Goal: Information Seeking & Learning: Check status

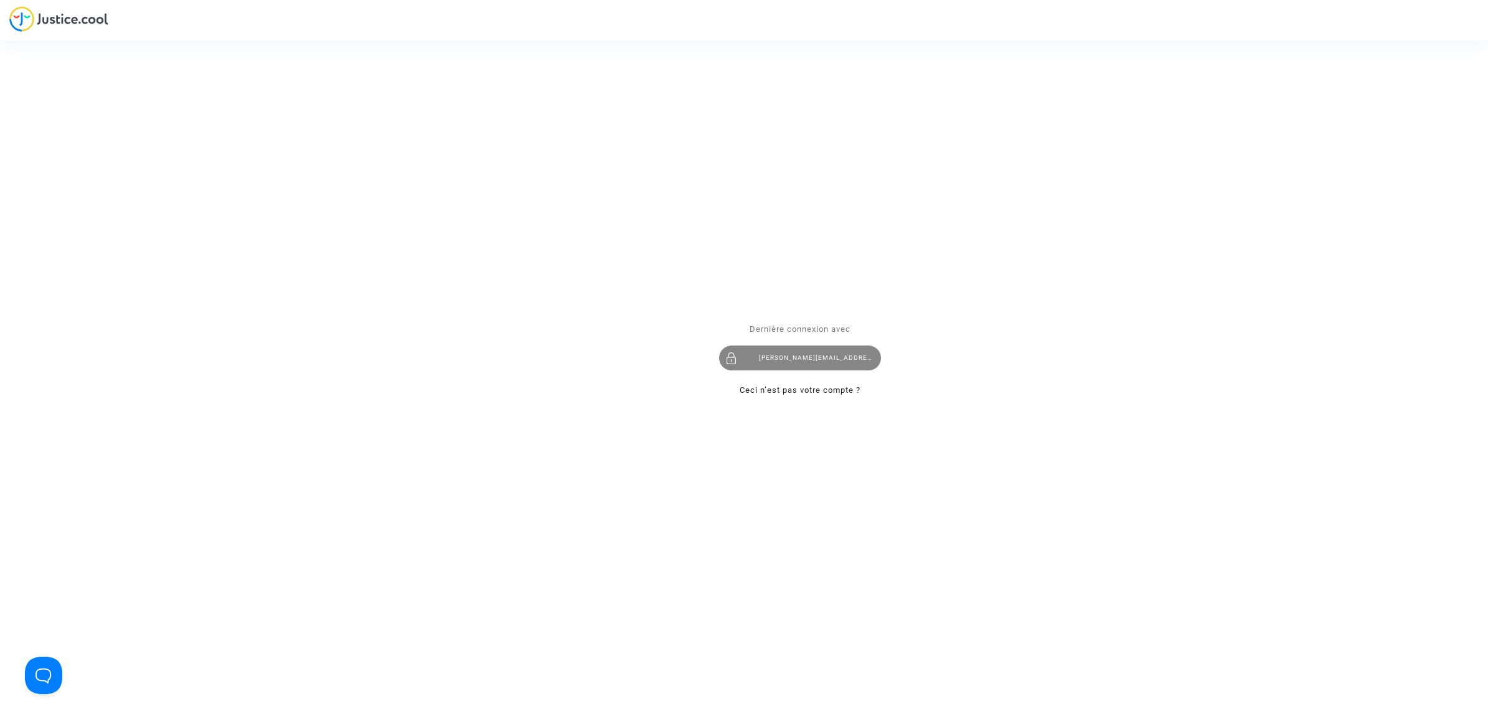
click at [784, 356] on div "hasan.ozenc@sunexpress.com" at bounding box center [800, 357] width 162 height 25
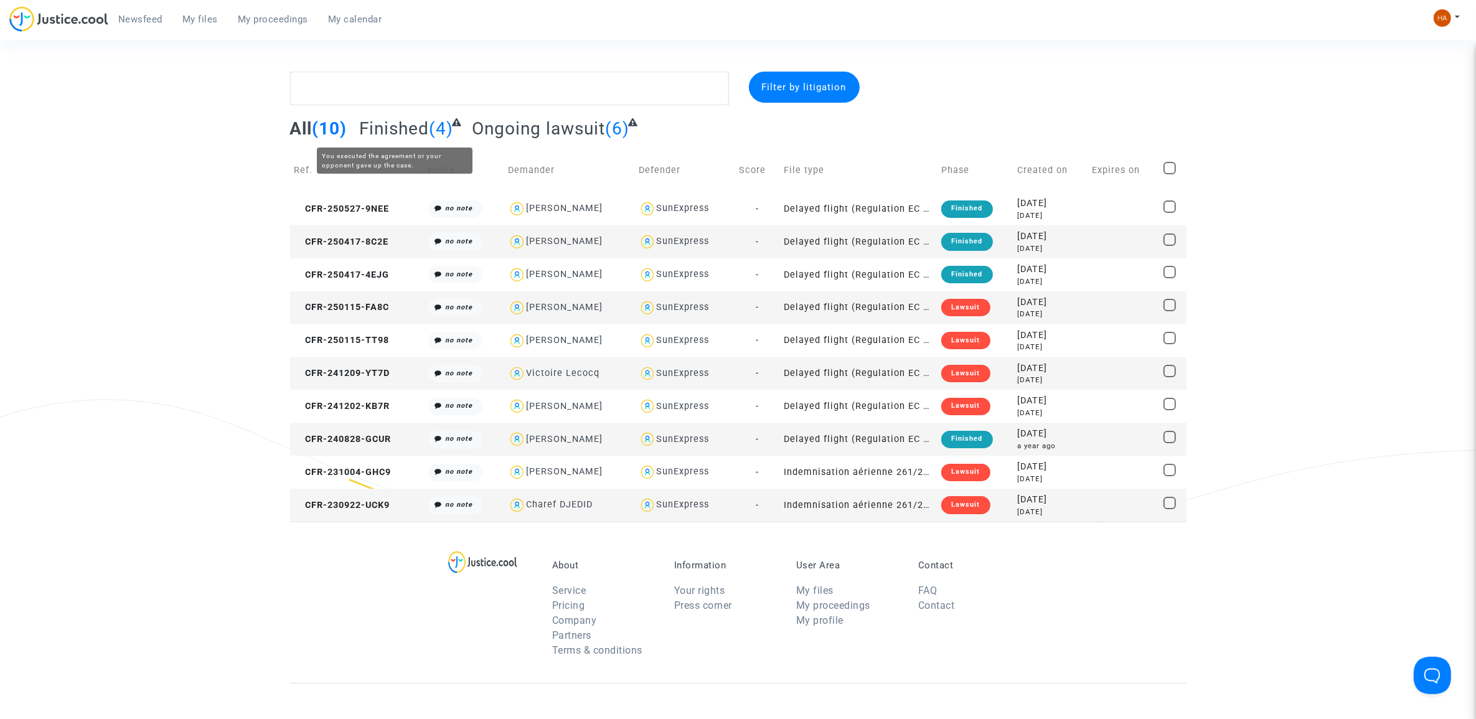
click at [409, 128] on span "Finished" at bounding box center [394, 128] width 70 height 21
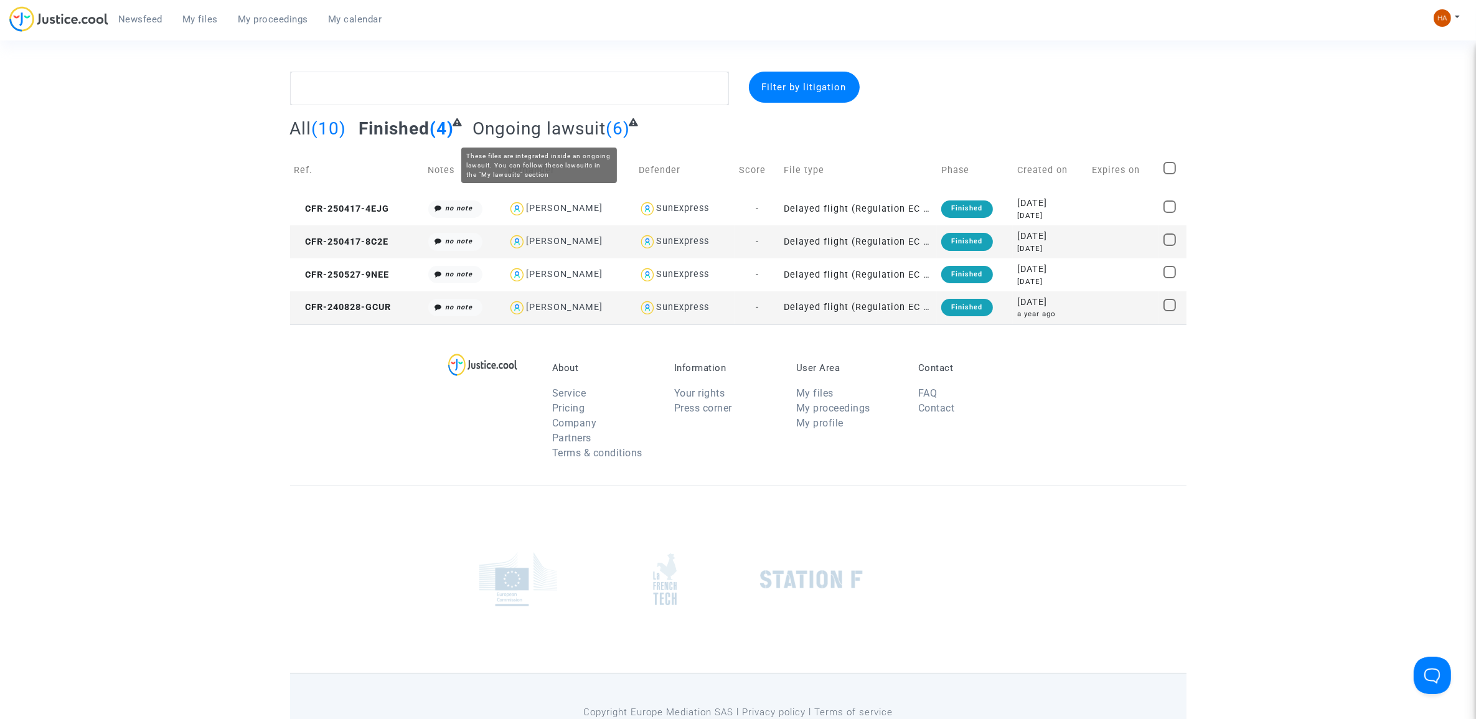
click at [540, 136] on span "Ongoing lawsuit" at bounding box center [538, 128] width 133 height 21
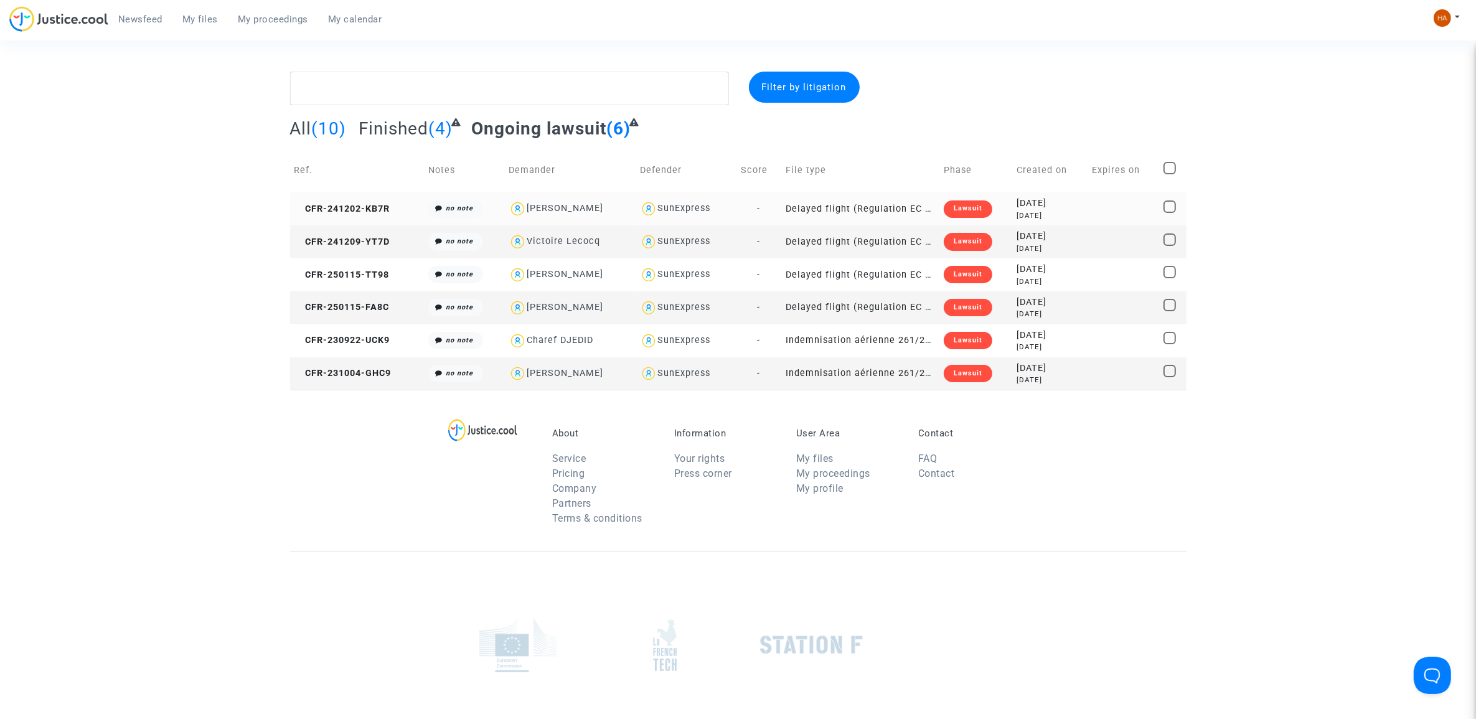
click at [573, 207] on div "[PERSON_NAME]" at bounding box center [565, 208] width 77 height 11
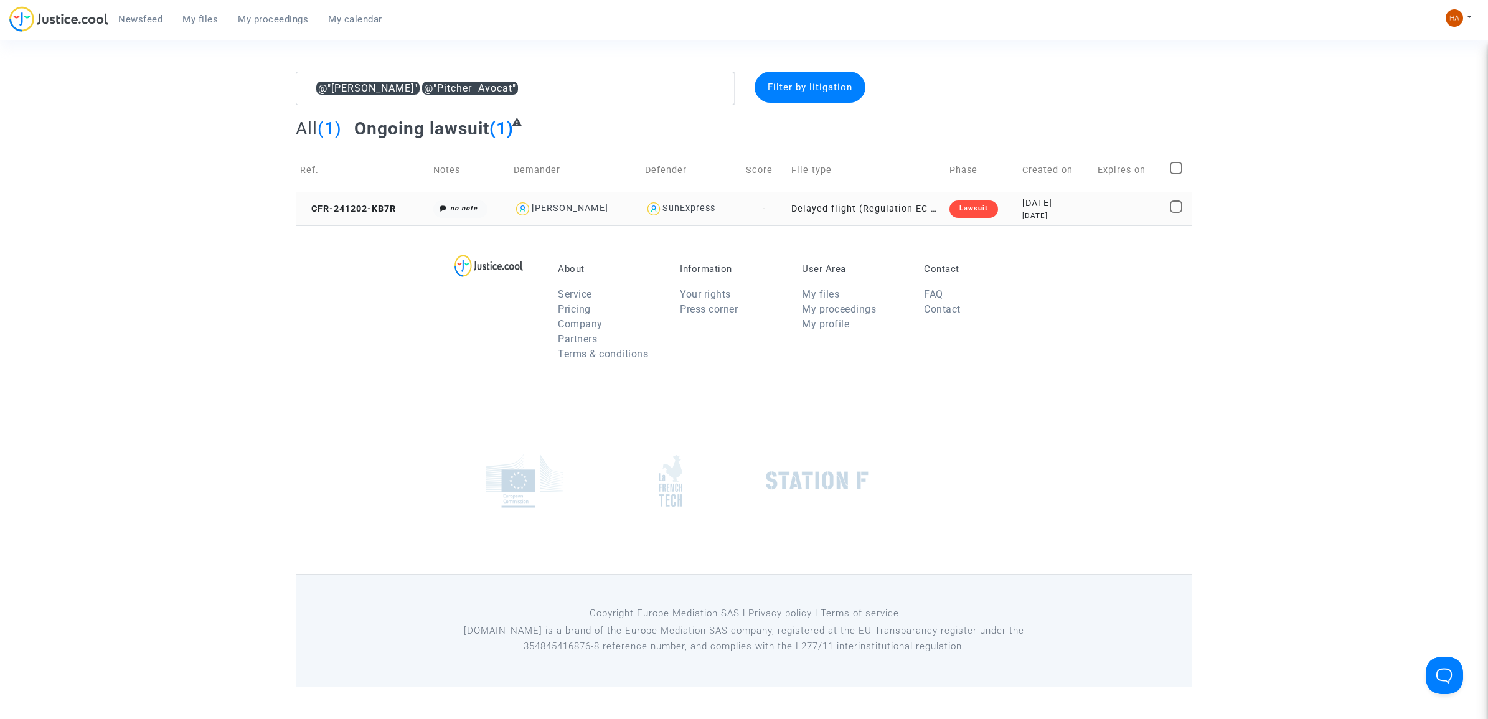
click at [693, 204] on div "SunExpress" at bounding box center [688, 208] width 53 height 11
type textarea "@"[PERSON_NAME]" @"Pitcher Avocat" @SunExpress"
click at [851, 200] on td "Delayed flight (Regulation EC 261/2004)" at bounding box center [866, 208] width 158 height 33
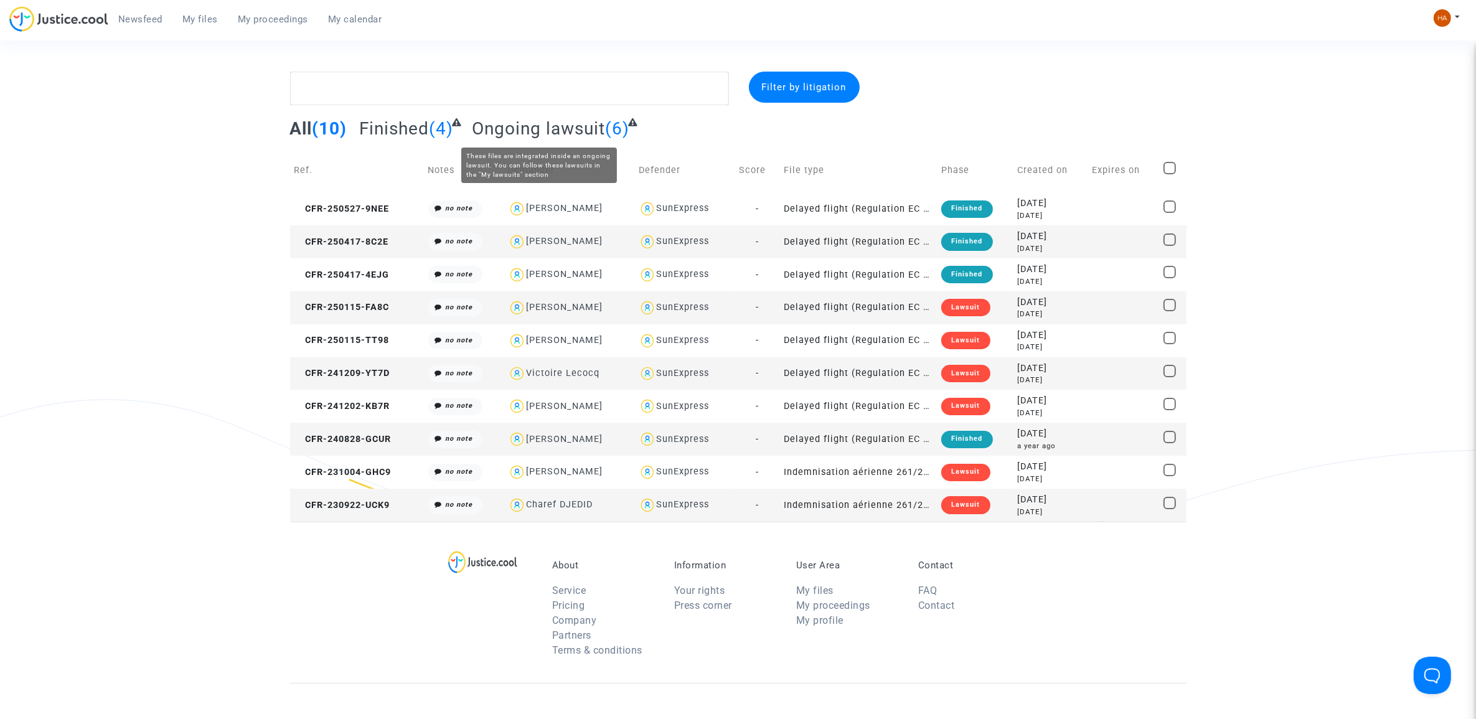
click at [575, 122] on span "Ongoing lawsuit" at bounding box center [538, 128] width 133 height 21
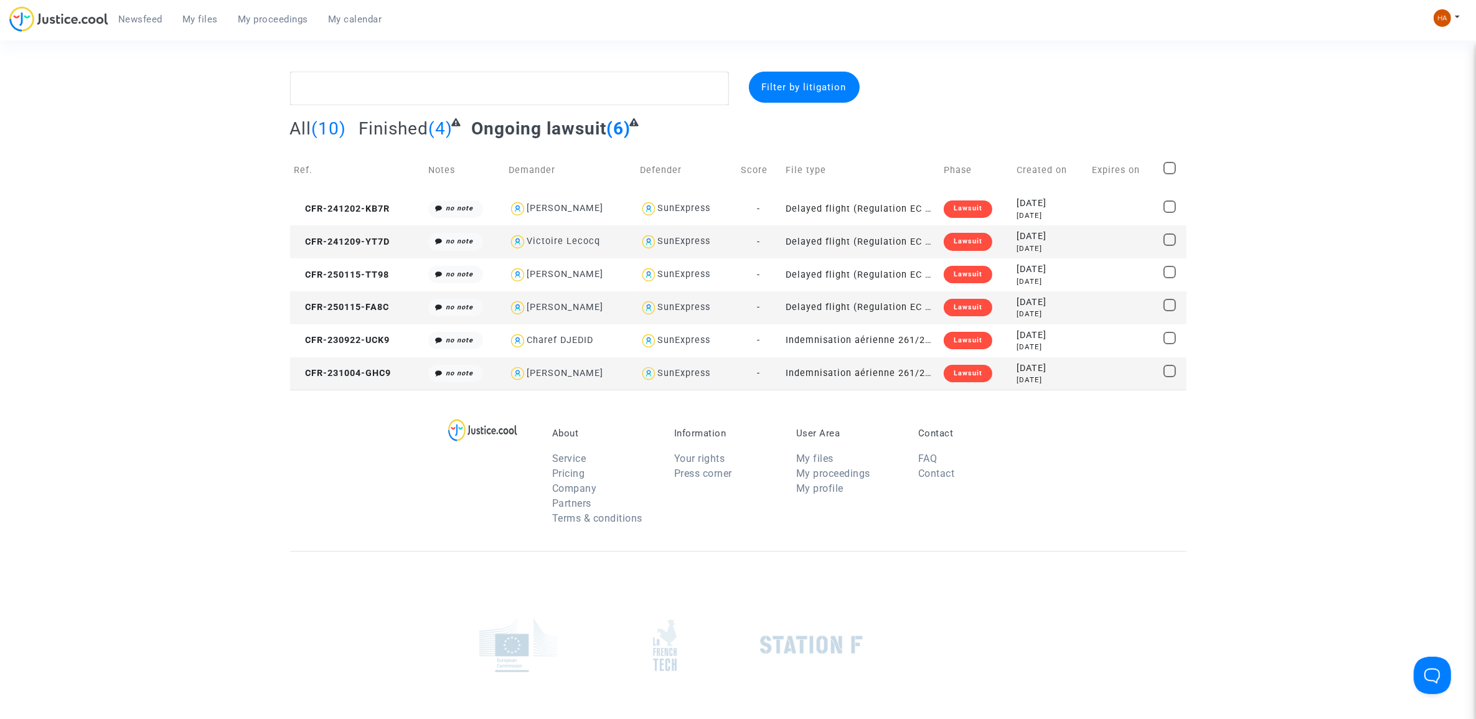
click at [553, 241] on div "Victoire Lecocq" at bounding box center [563, 241] width 73 height 11
type textarea "@"[PERSON_NAME]" @"Pitcher Avocat""
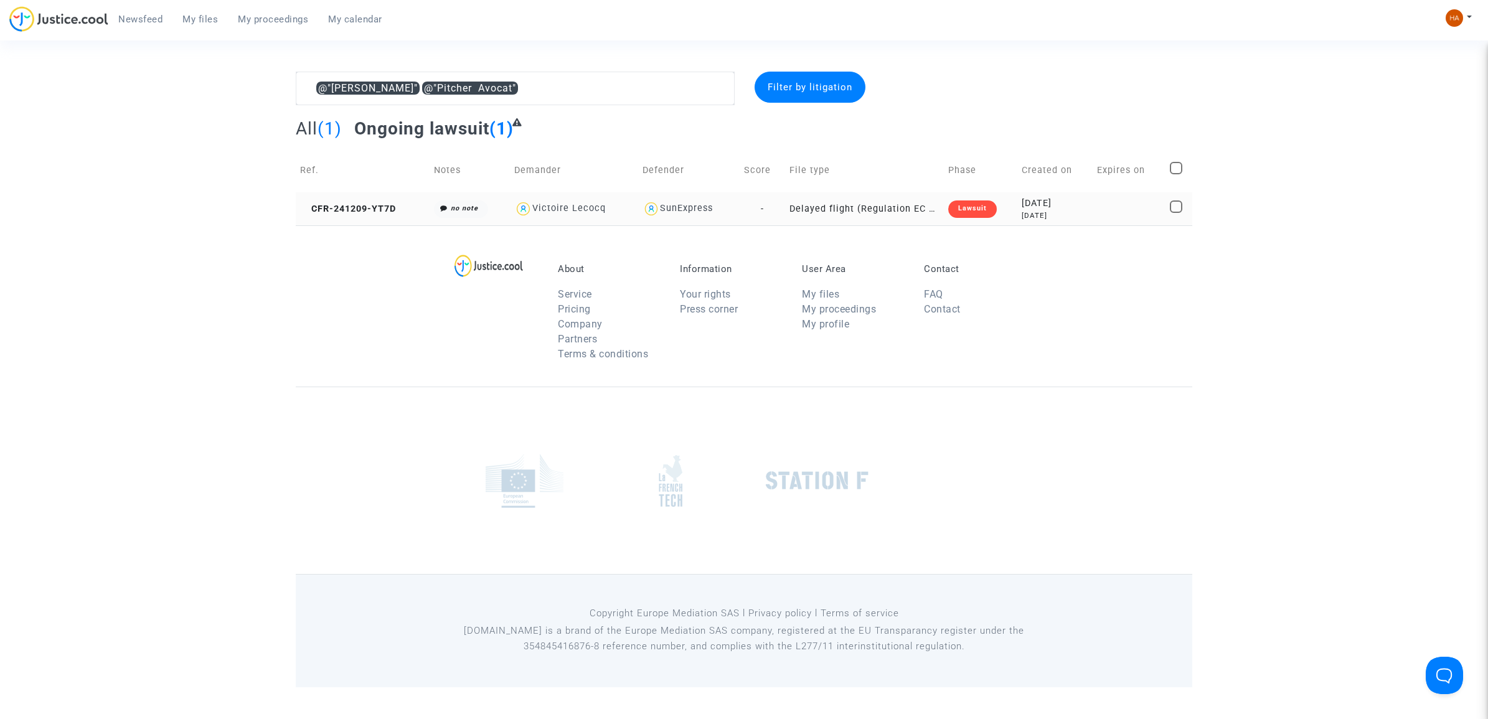
click at [809, 207] on td "Delayed flight (Regulation EC 261/2004)" at bounding box center [864, 208] width 159 height 33
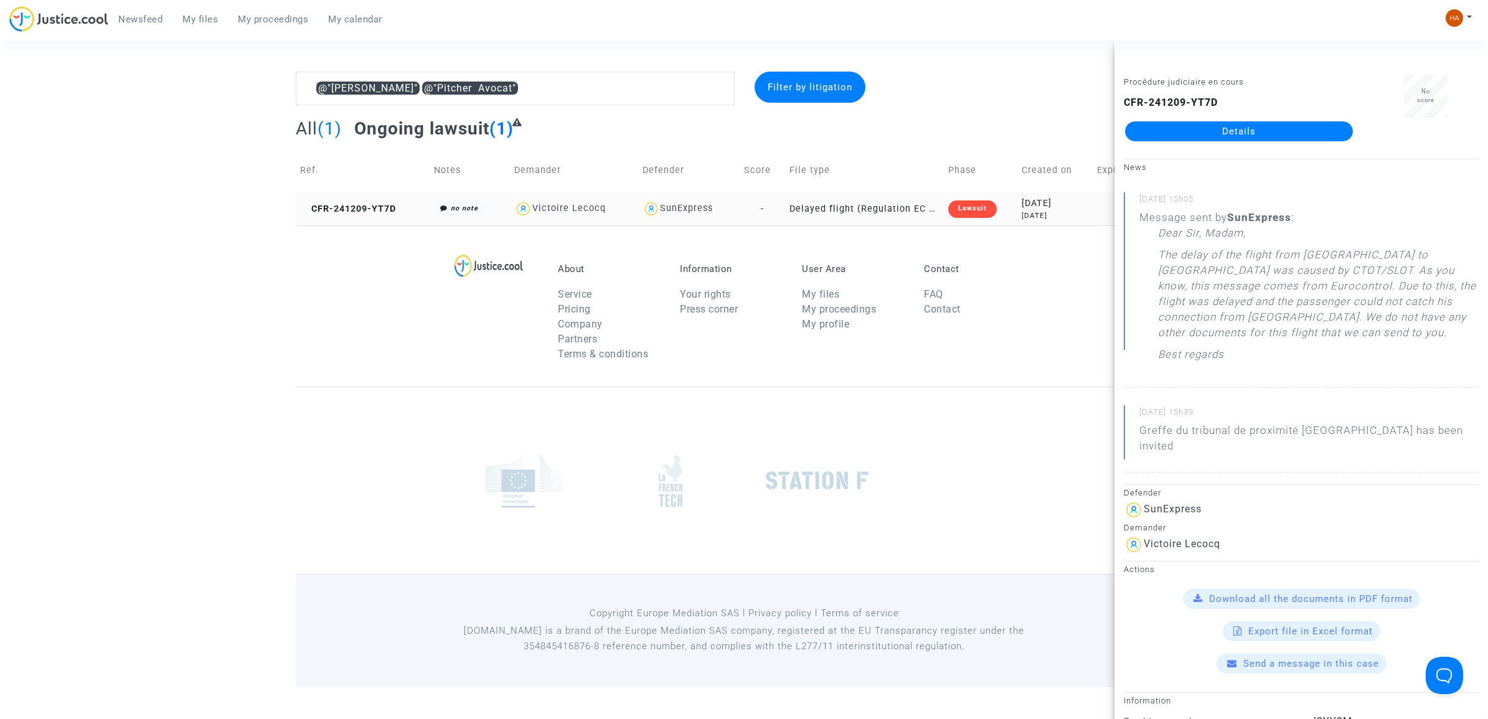
click at [809, 207] on td "Delayed flight (Regulation EC 261/2004)" at bounding box center [864, 208] width 159 height 33
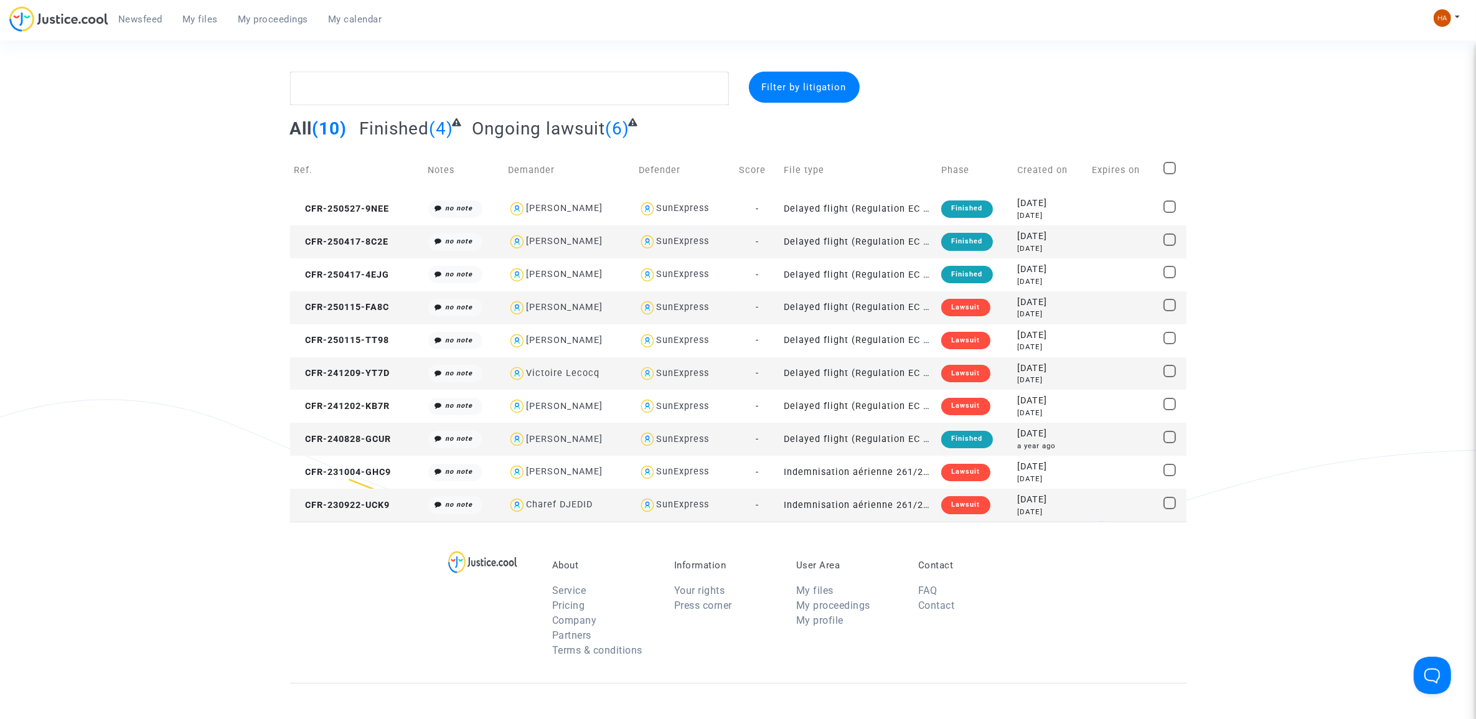
click at [493, 126] on span "Ongoing lawsuit" at bounding box center [538, 128] width 133 height 21
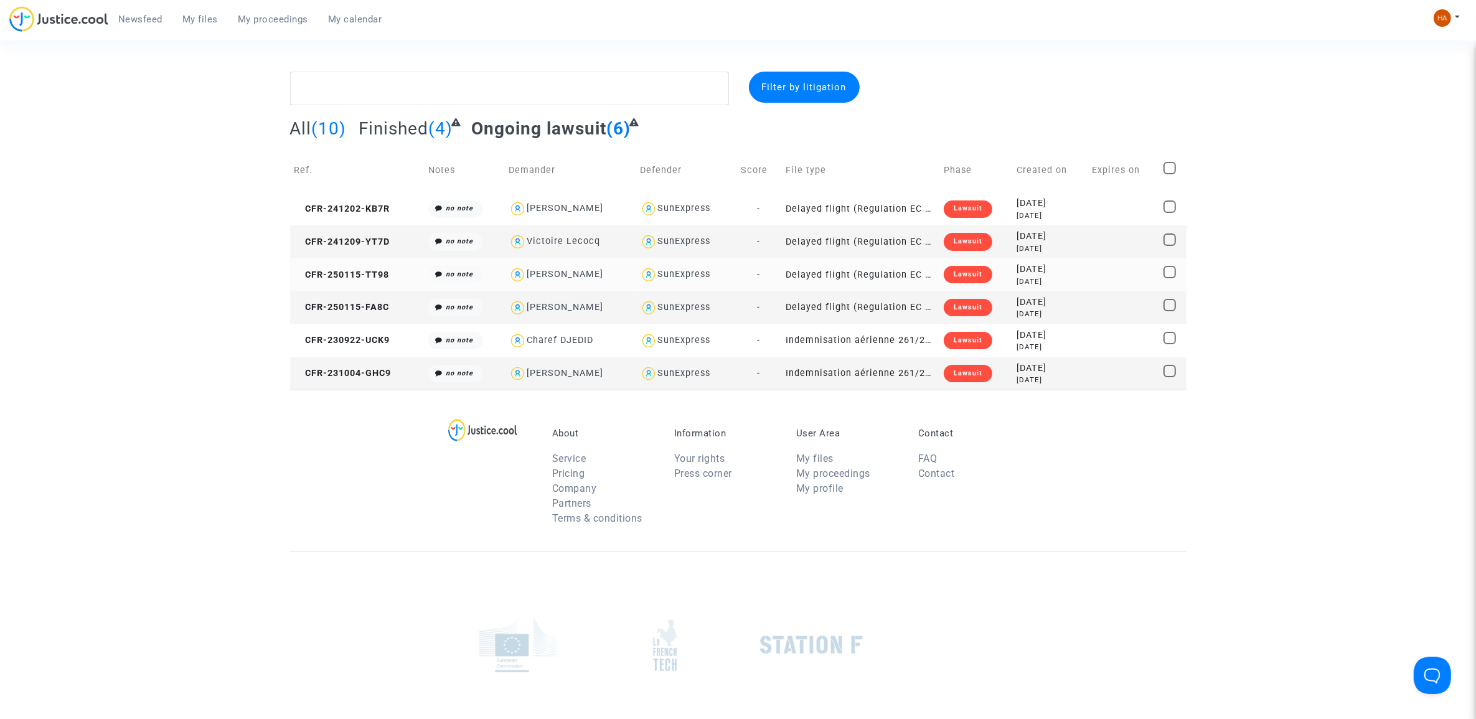
drag, startPoint x: 549, startPoint y: 274, endPoint x: 497, endPoint y: 279, distance: 52.5
click at [497, 279] on td "no note" at bounding box center [464, 274] width 80 height 33
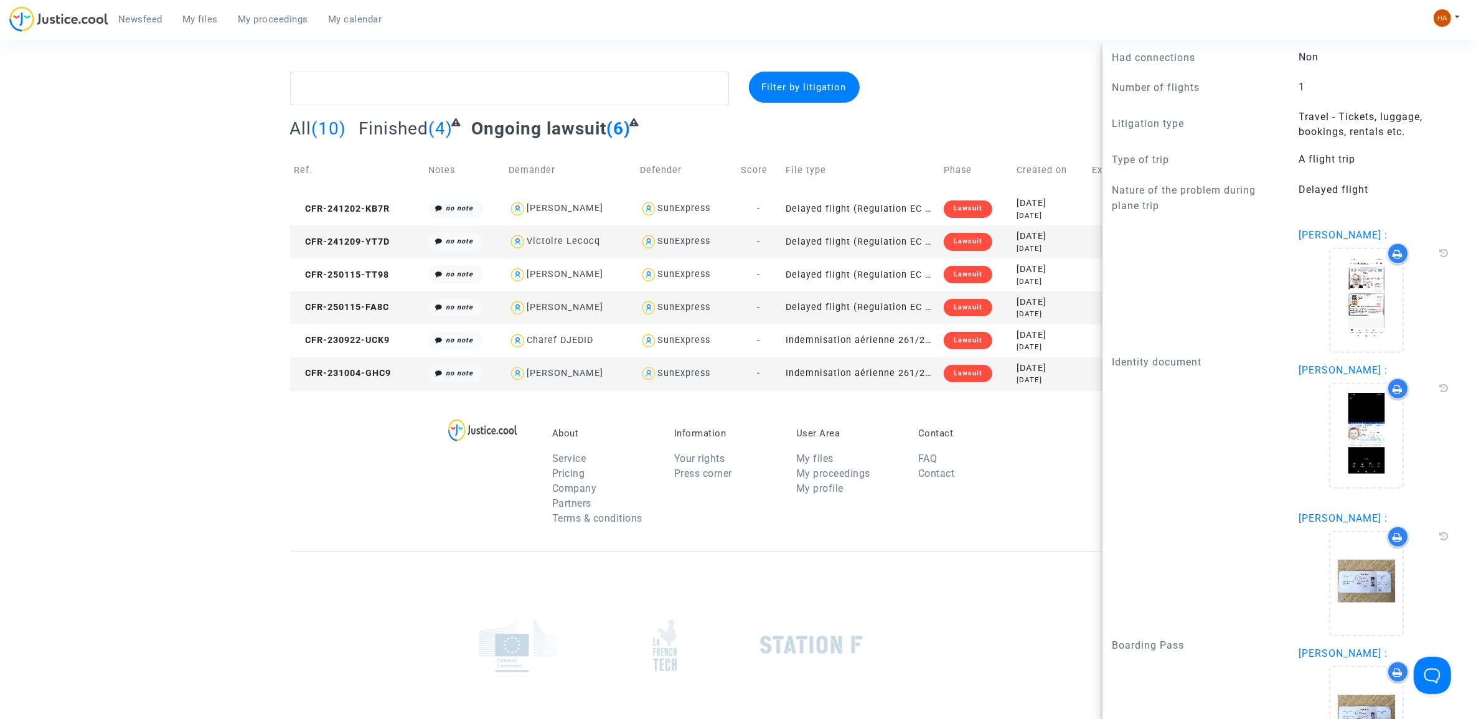
scroll to position [954, 0]
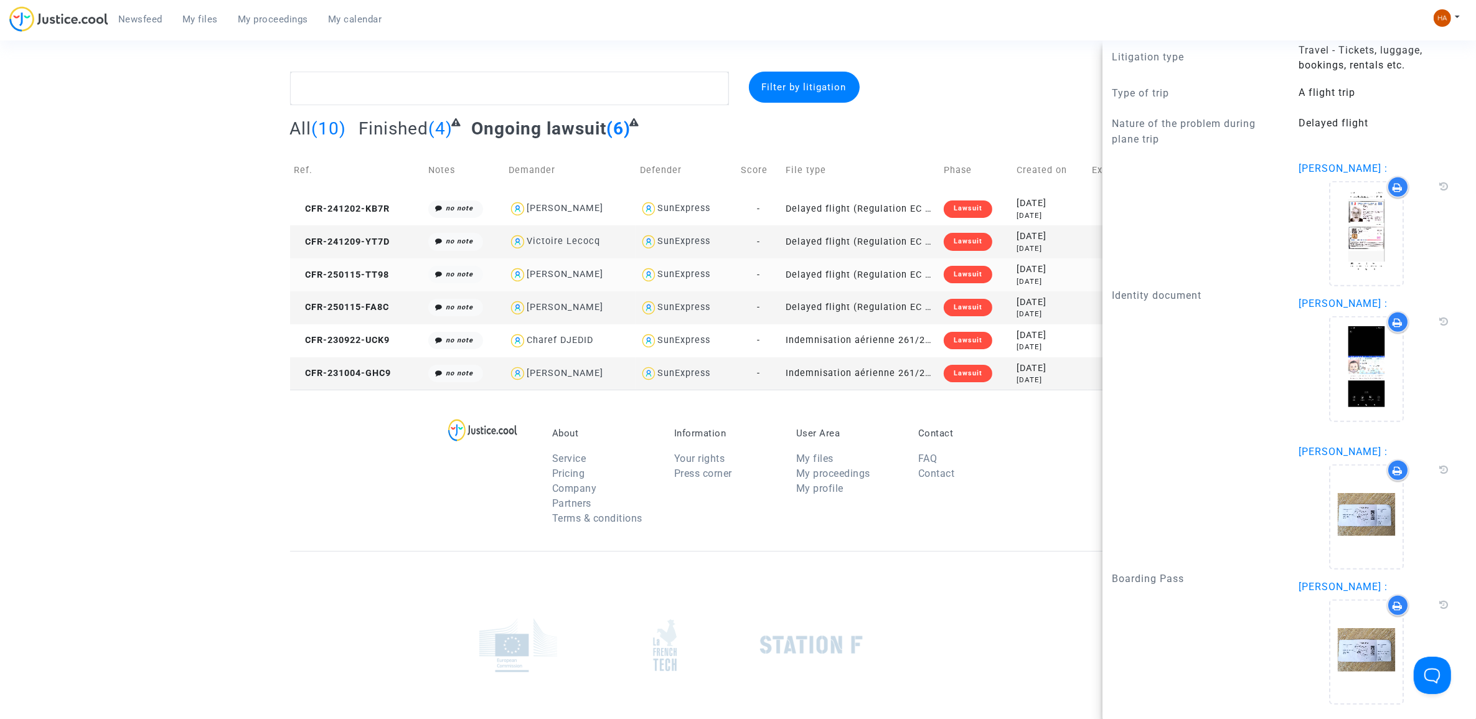
click at [344, 285] on td "CFR-250115-TT98" at bounding box center [357, 274] width 134 height 33
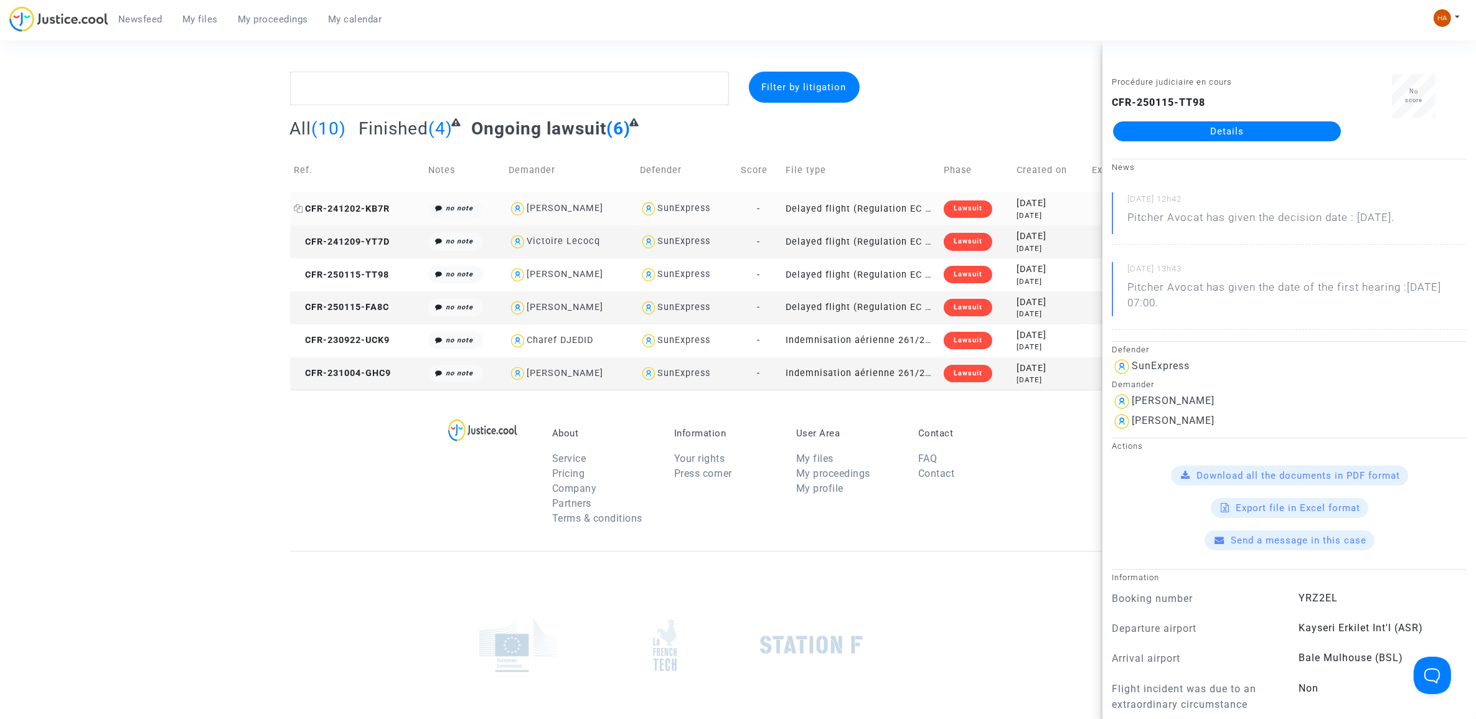
click at [336, 206] on span "CFR-241202-KB7R" at bounding box center [342, 209] width 96 height 11
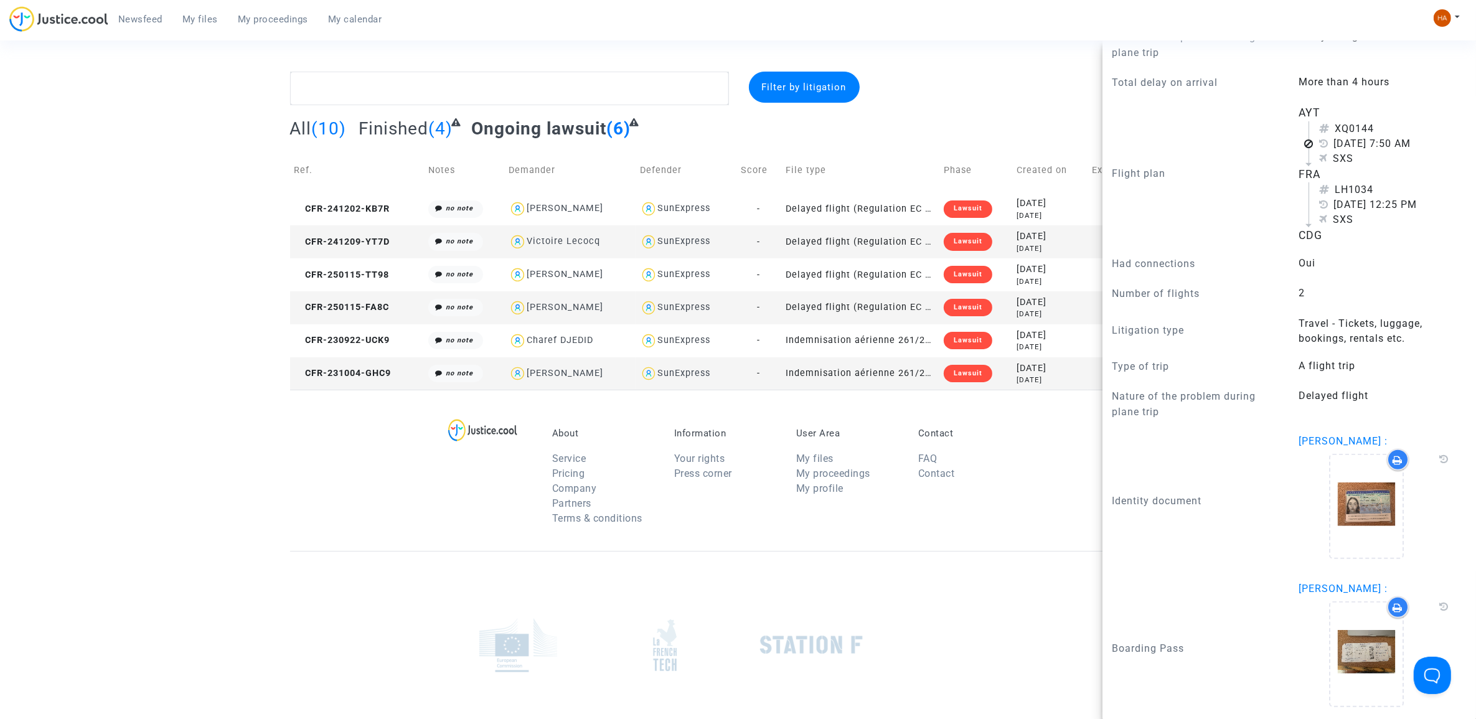
scroll to position [913, 0]
click at [327, 240] on span "CFR-241209-YT7D" at bounding box center [342, 242] width 96 height 11
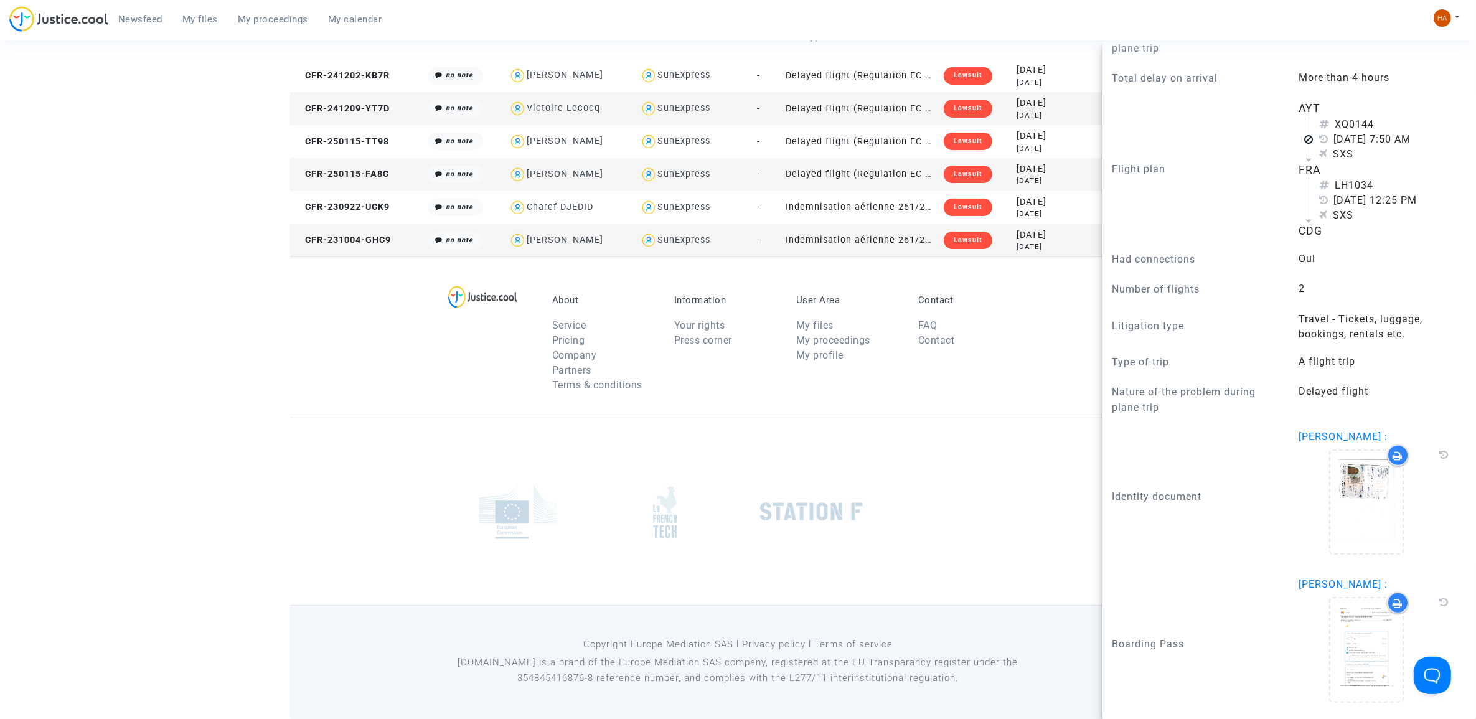
scroll to position [0, 0]
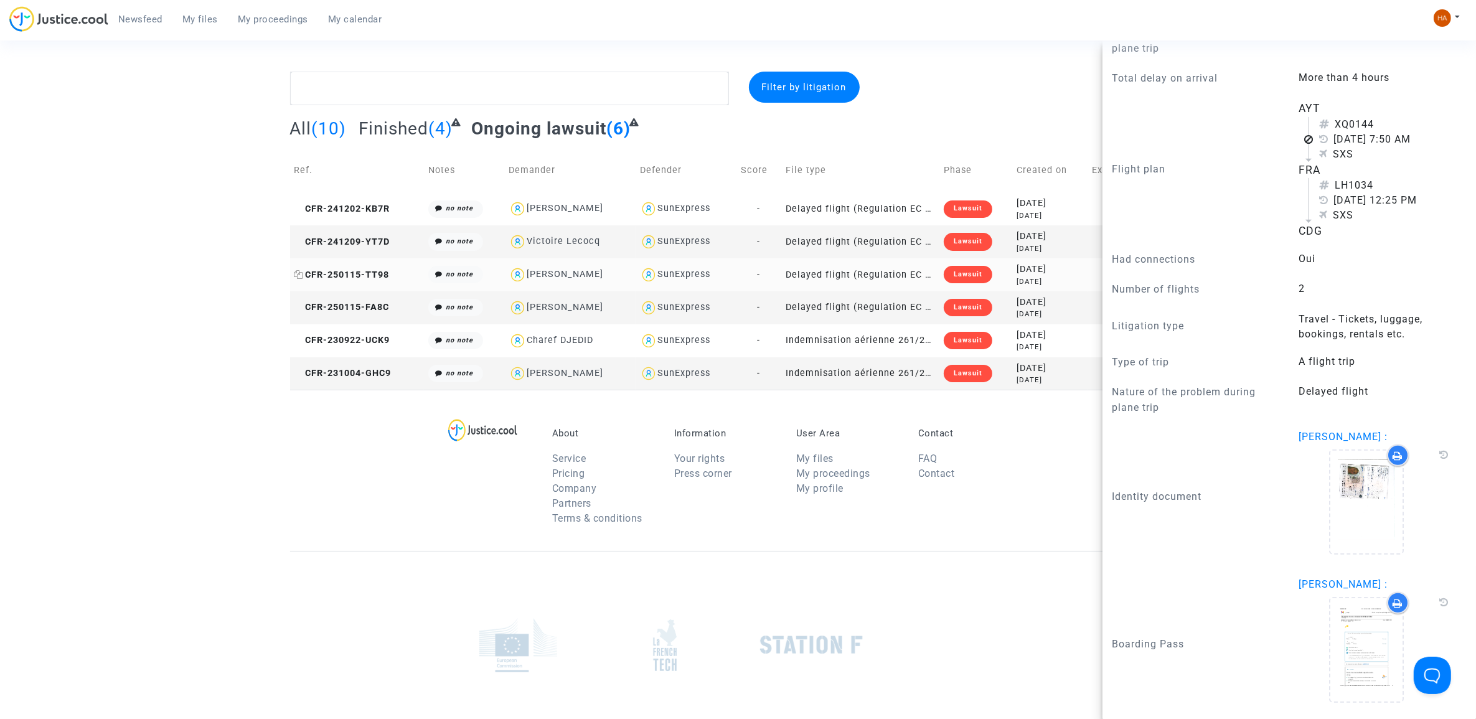
click at [334, 278] on span "CFR-250115-TT98" at bounding box center [341, 275] width 95 height 11
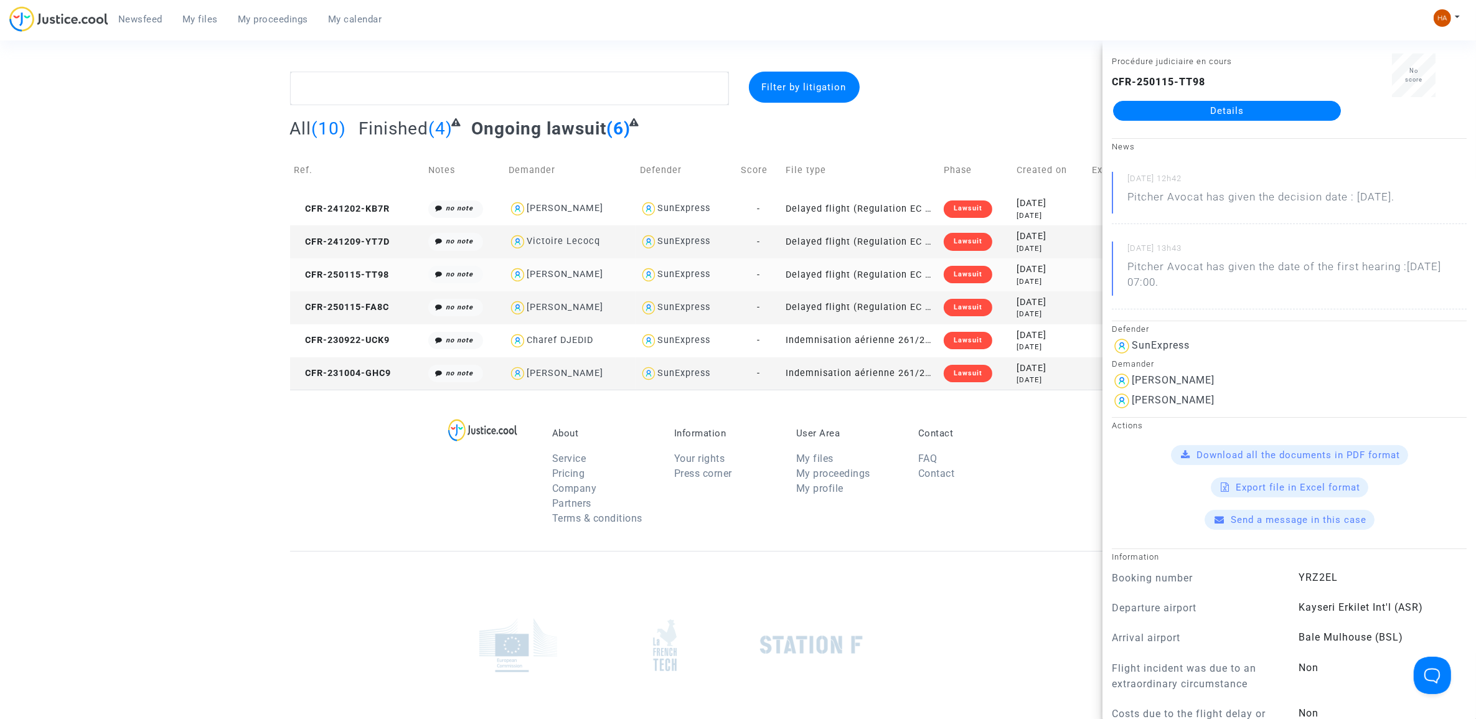
click at [364, 258] on td "CFR-250115-TT98" at bounding box center [357, 274] width 134 height 33
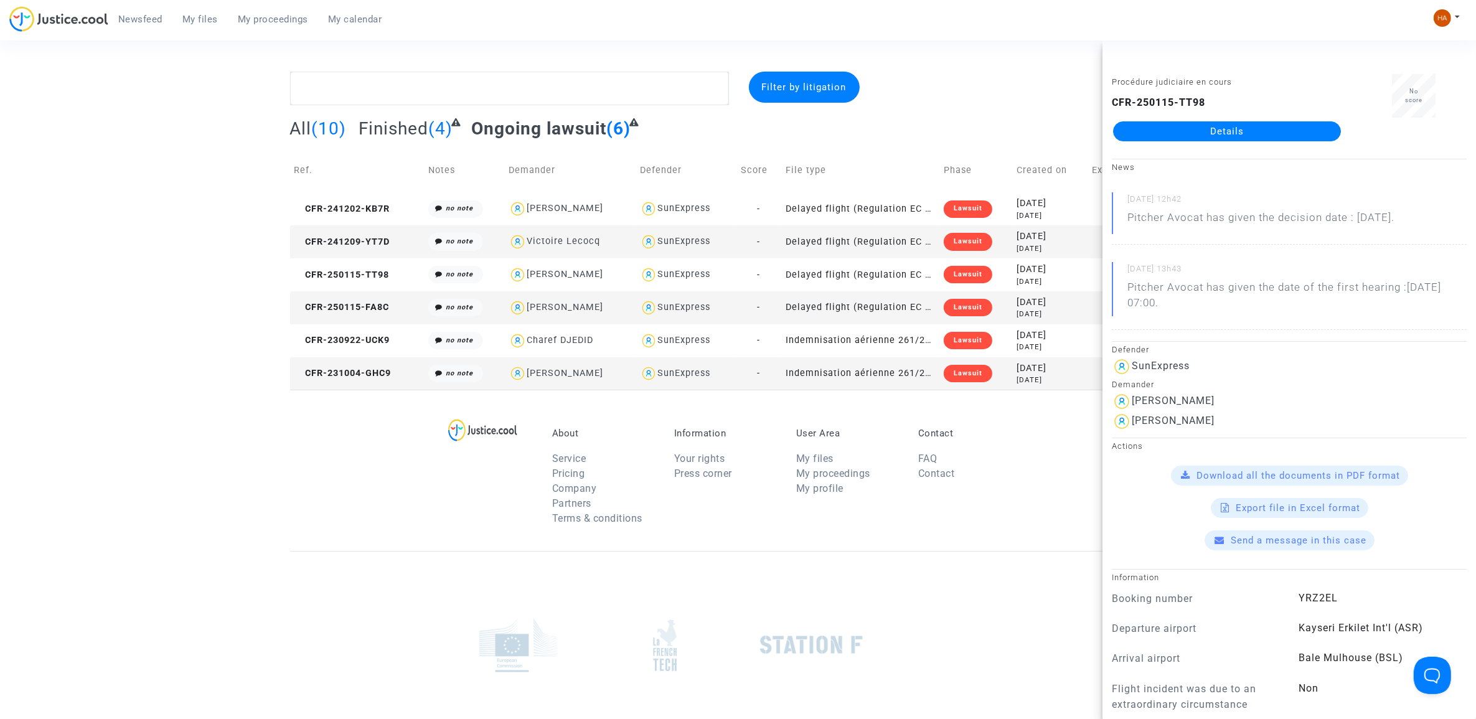
click at [324, 301] on td "CFR-250115-FA8C" at bounding box center [357, 307] width 134 height 33
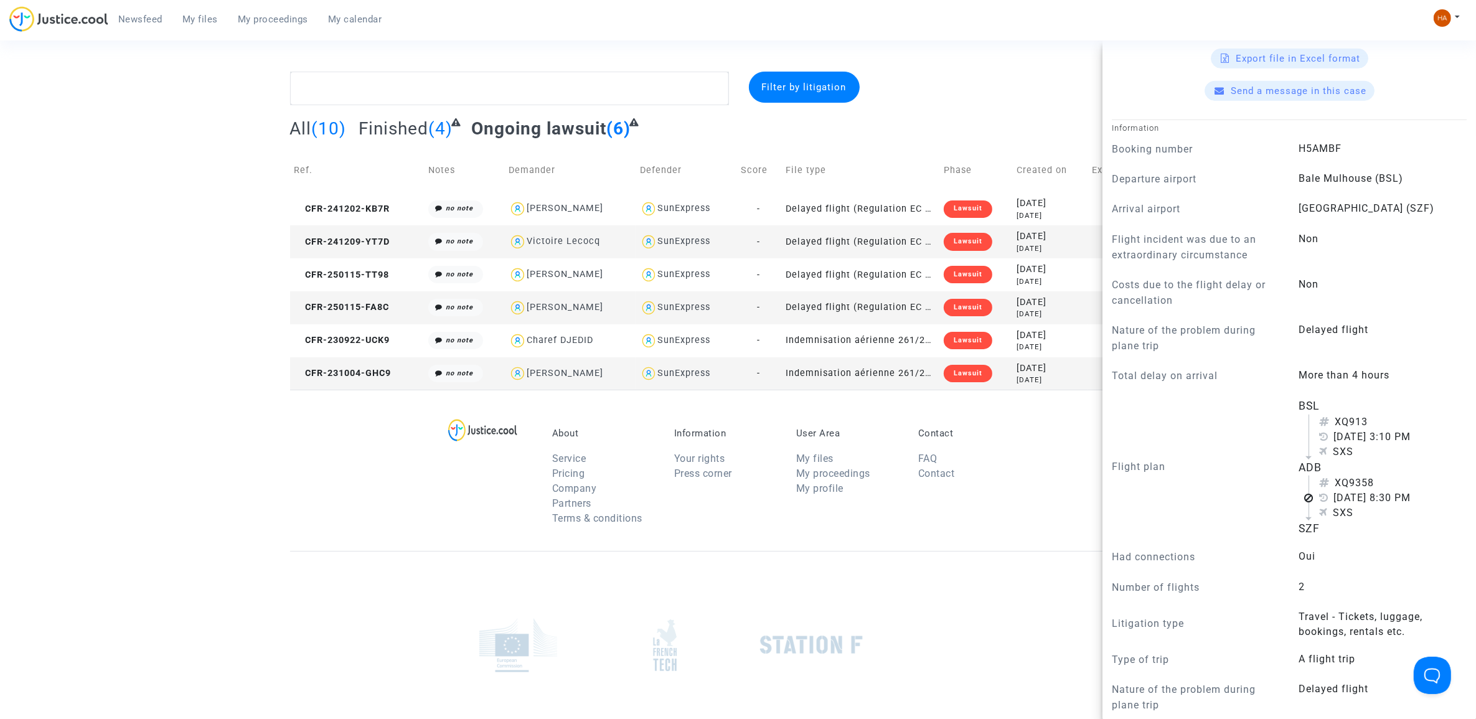
scroll to position [1355, 0]
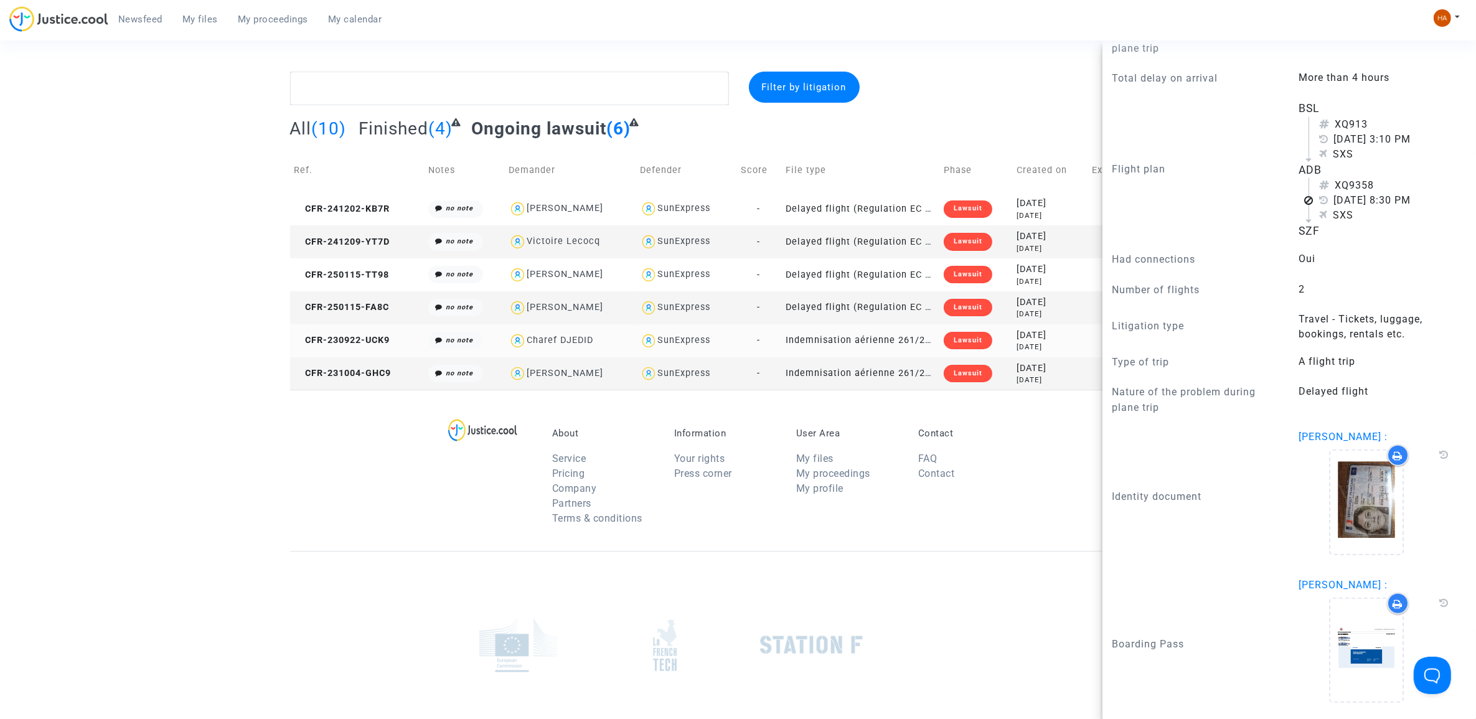
click at [331, 345] on copy "CFR-230922-UCK9" at bounding box center [342, 340] width 96 height 11
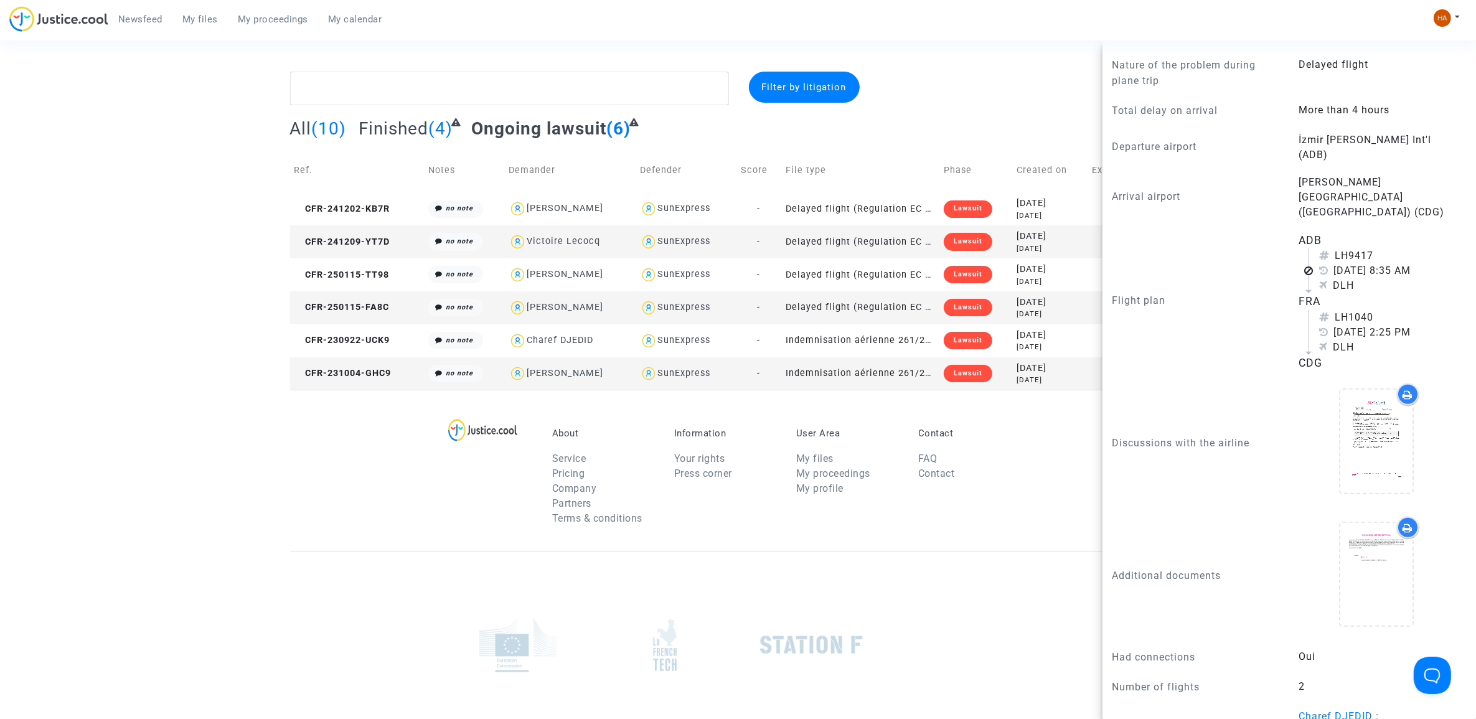
scroll to position [1447, 0]
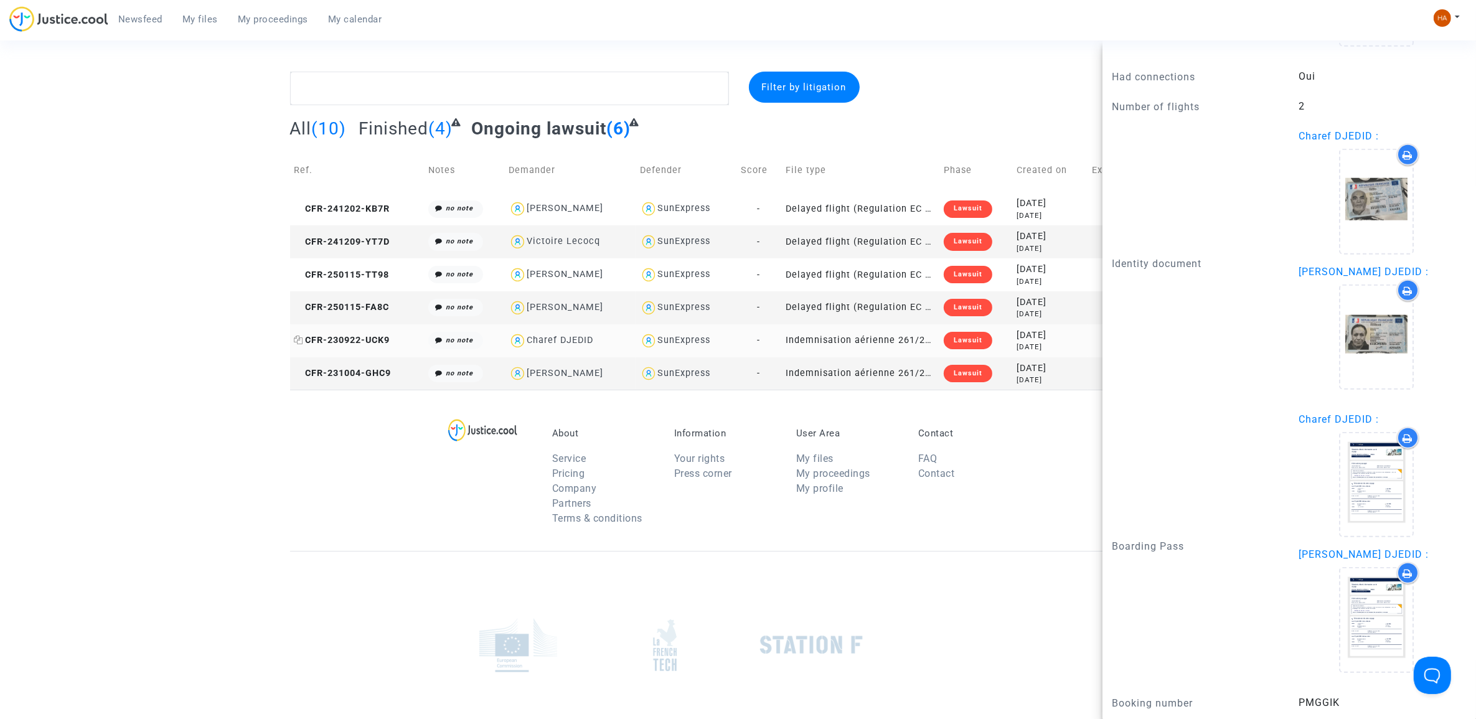
click at [350, 335] on span "CFR-230922-UCK9" at bounding box center [342, 340] width 96 height 11
click at [362, 371] on span "CFR-231004-GHC9" at bounding box center [342, 373] width 97 height 11
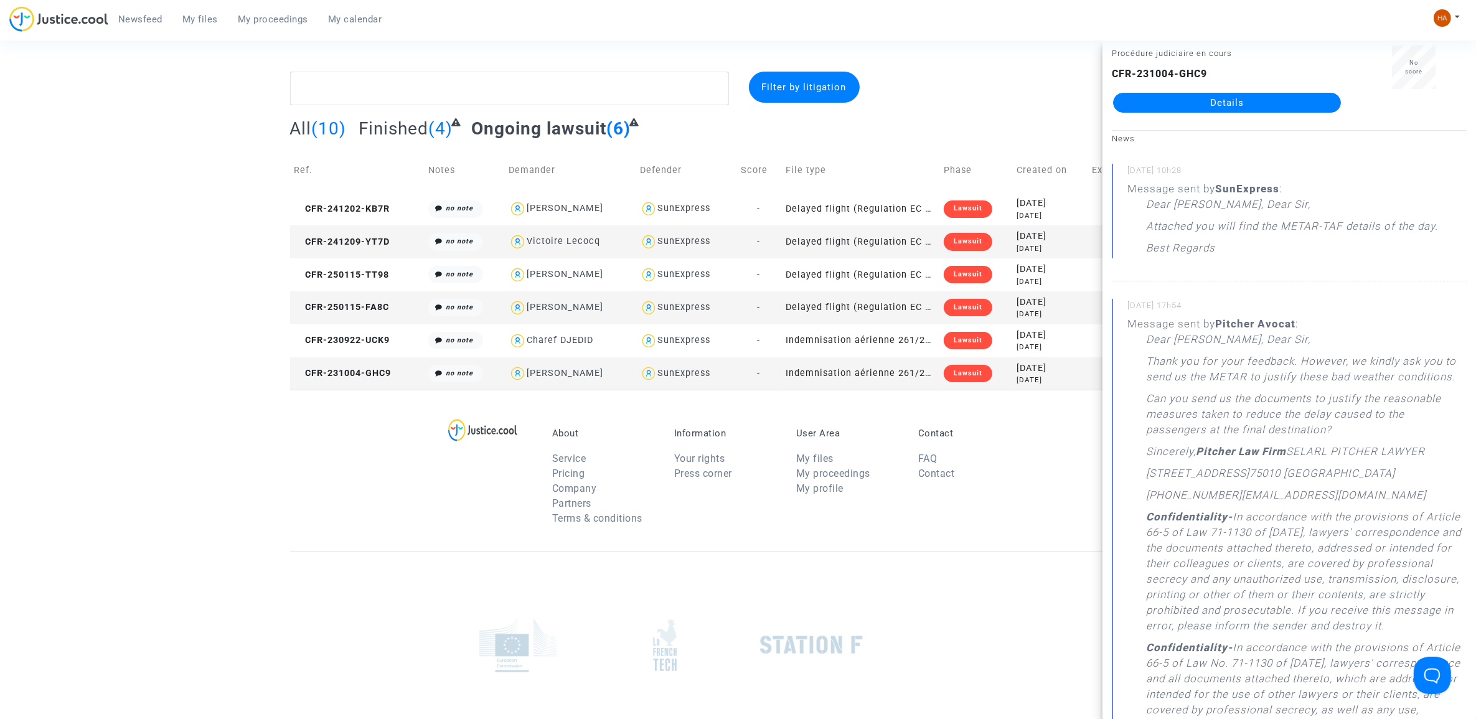
scroll to position [0, 0]
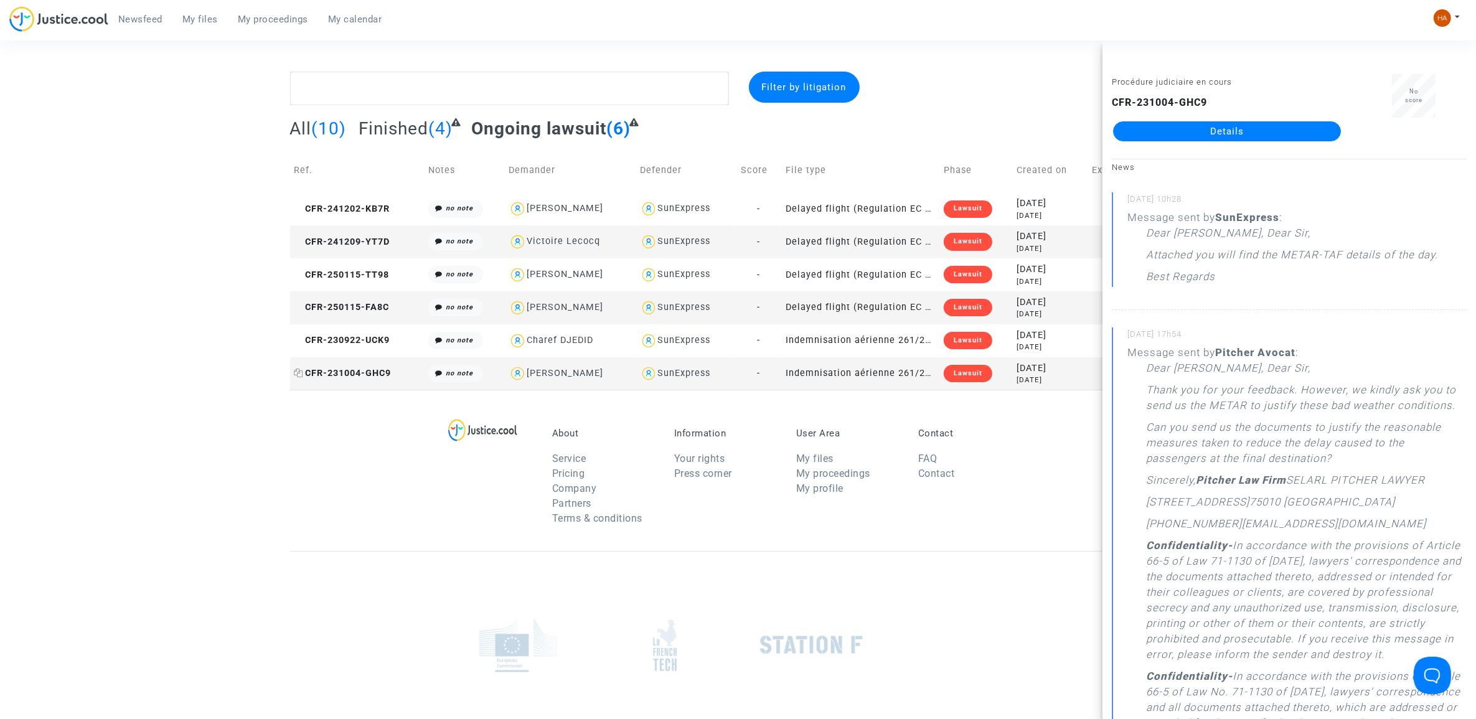
click at [322, 371] on span "CFR-231004-GHC9" at bounding box center [342, 373] width 97 height 11
drag, startPoint x: 154, startPoint y: 390, endPoint x: 484, endPoint y: 272, distance: 350.5
click at [154, 390] on footerbar "About Service Pricing Company Partners Terms & conditions Information Your righ…" at bounding box center [738, 621] width 1476 height 462
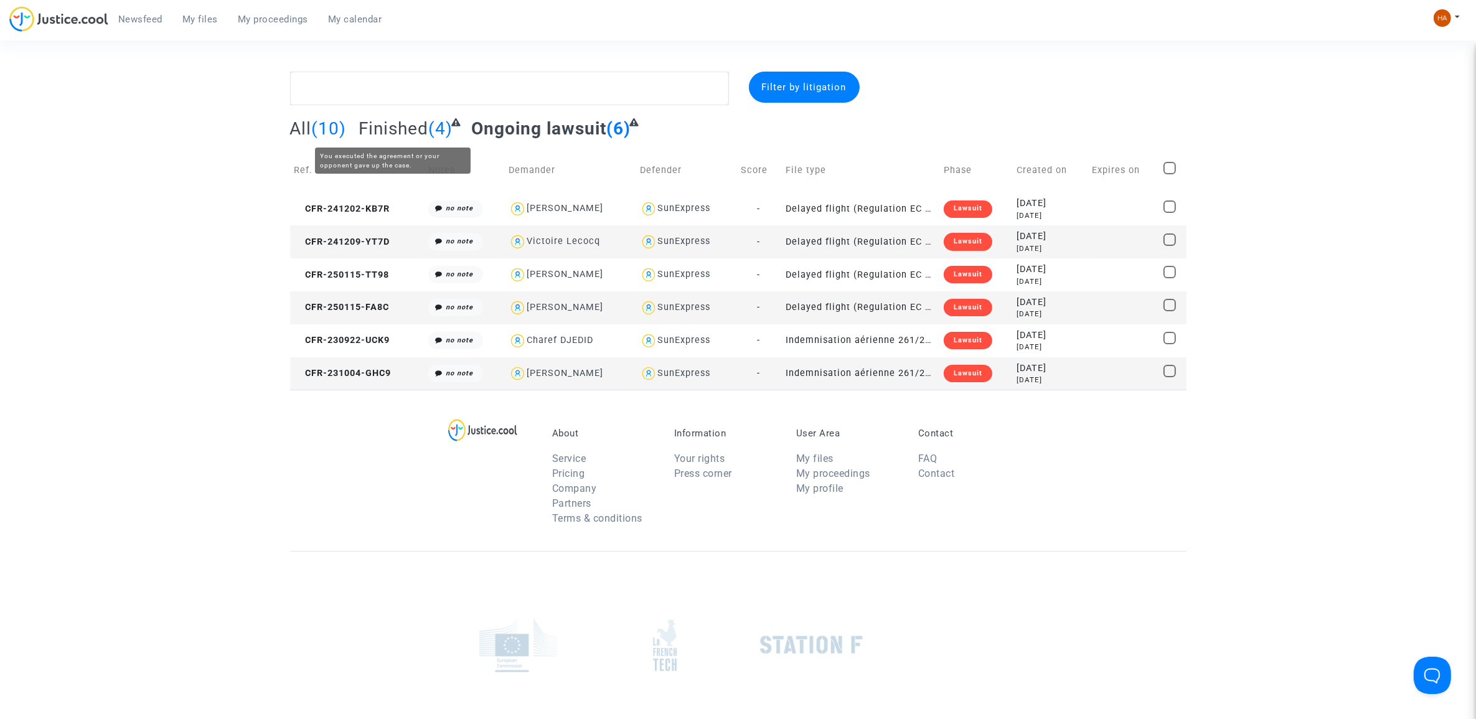
click at [411, 131] on span "Finished" at bounding box center [394, 128] width 70 height 21
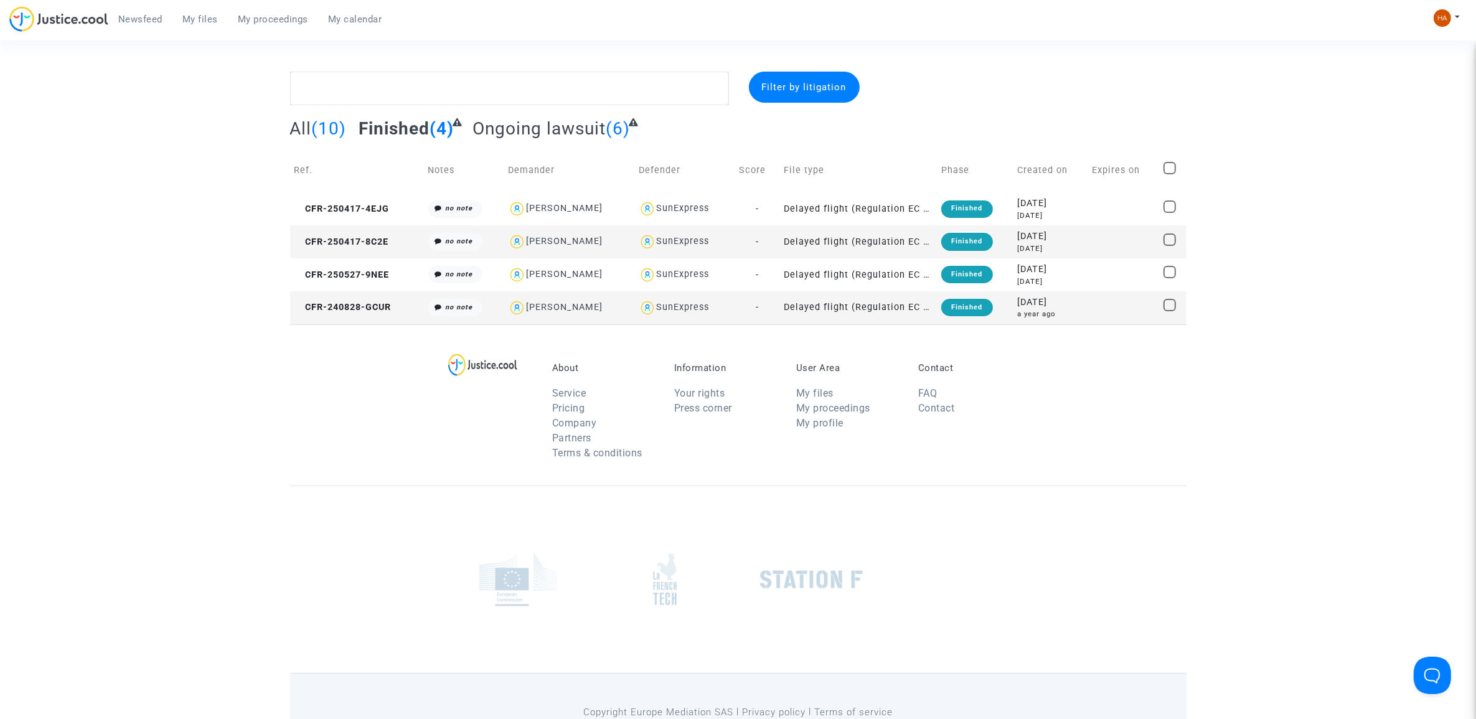
click at [129, 12] on link "Newsfeed" at bounding box center [140, 19] width 64 height 19
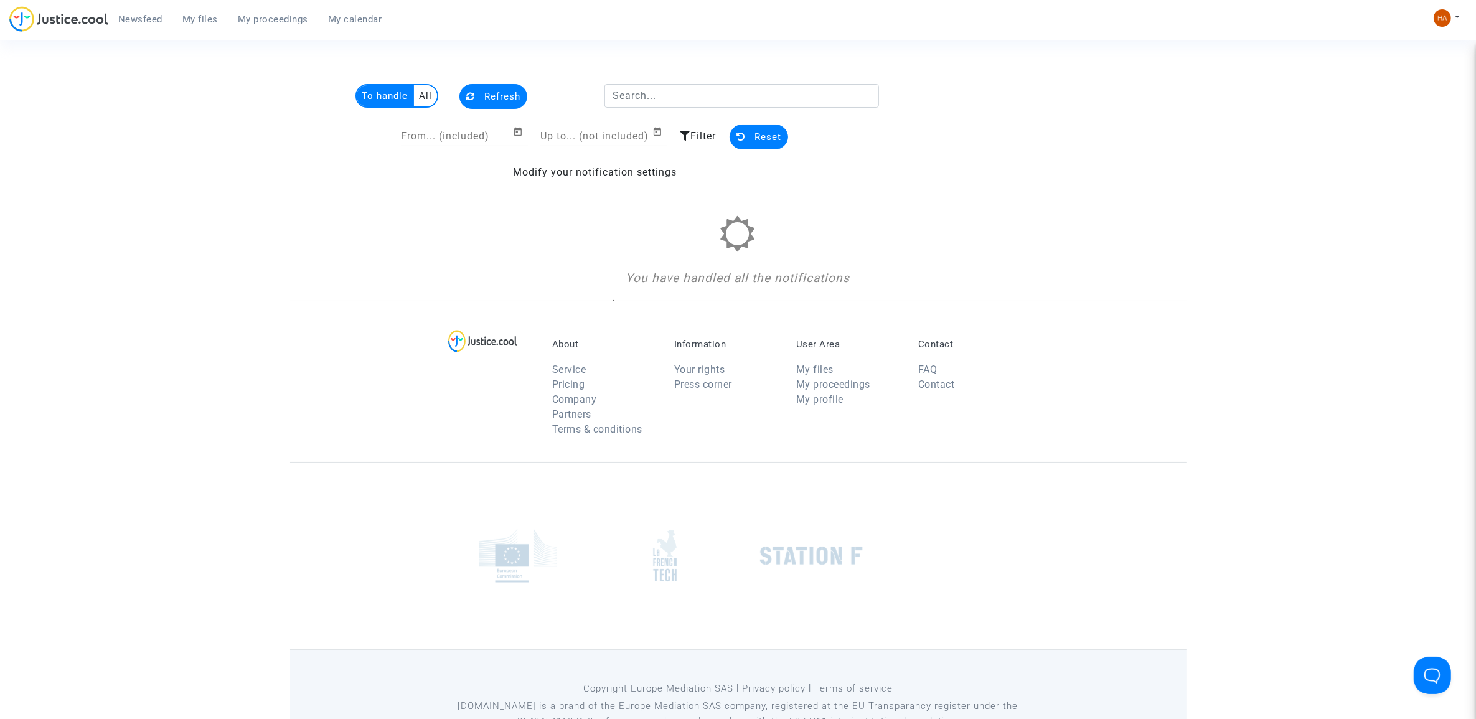
click at [203, 16] on span "My files" at bounding box center [199, 19] width 35 height 11
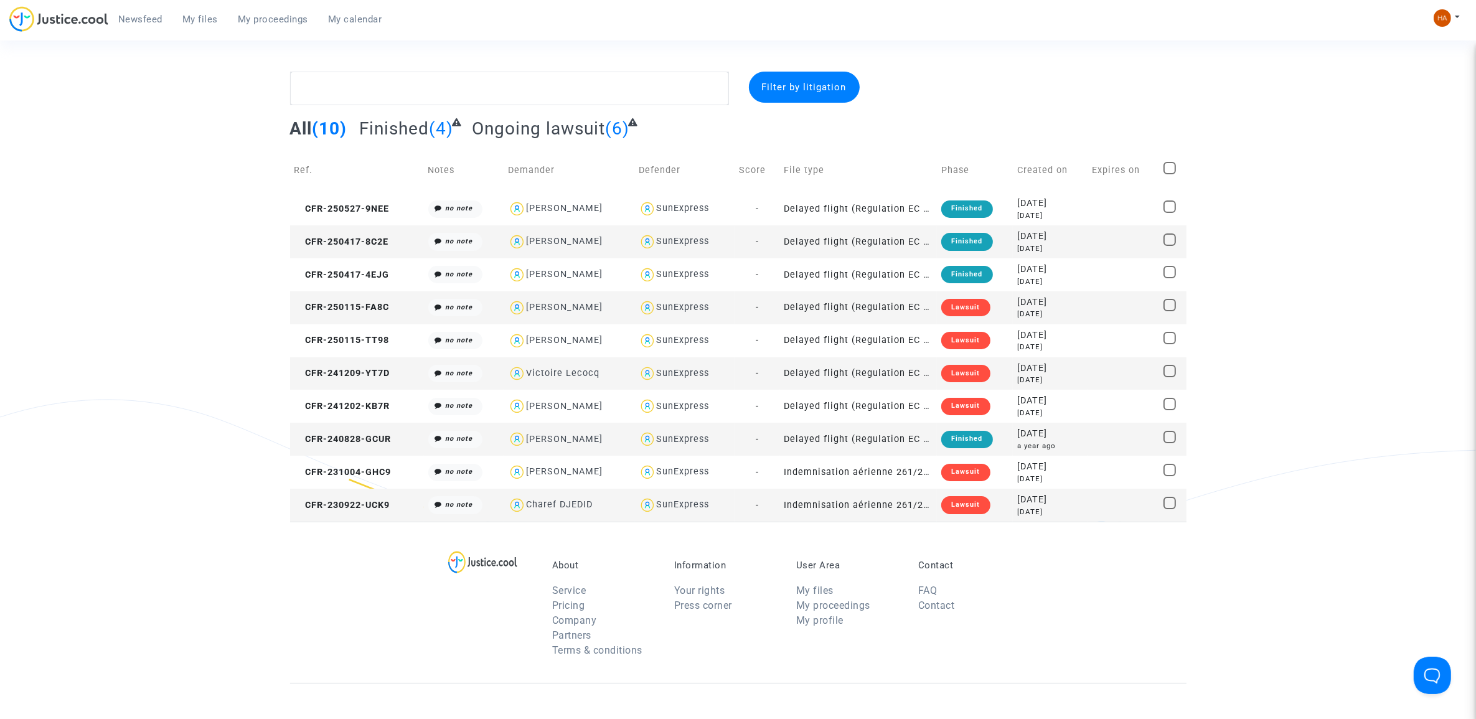
click at [283, 16] on span "My proceedings" at bounding box center [273, 19] width 70 height 11
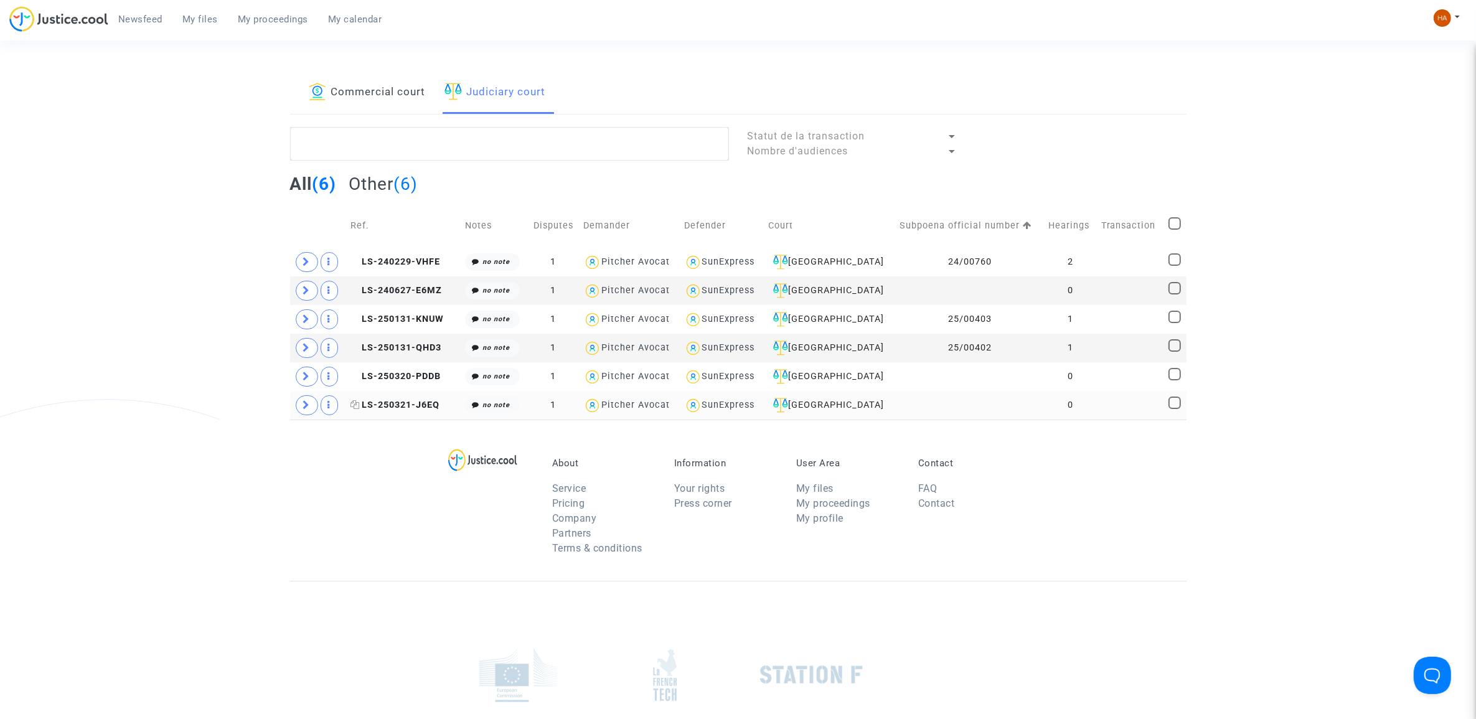
click at [380, 405] on span "LS-250321-J6EQ" at bounding box center [394, 405] width 89 height 11
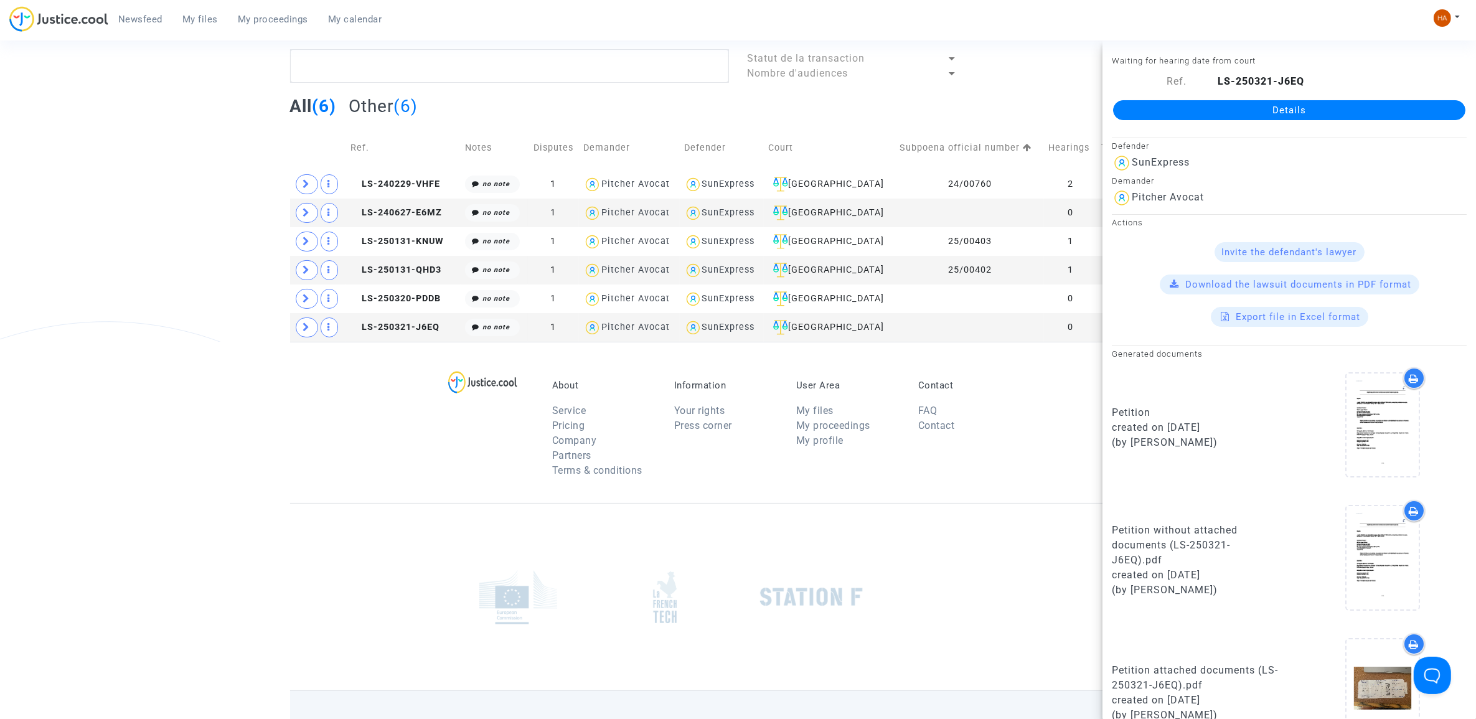
click at [350, 439] on div "About Service Pricing Company Partners Terms & conditions Information Your righ…" at bounding box center [738, 422] width 896 height 161
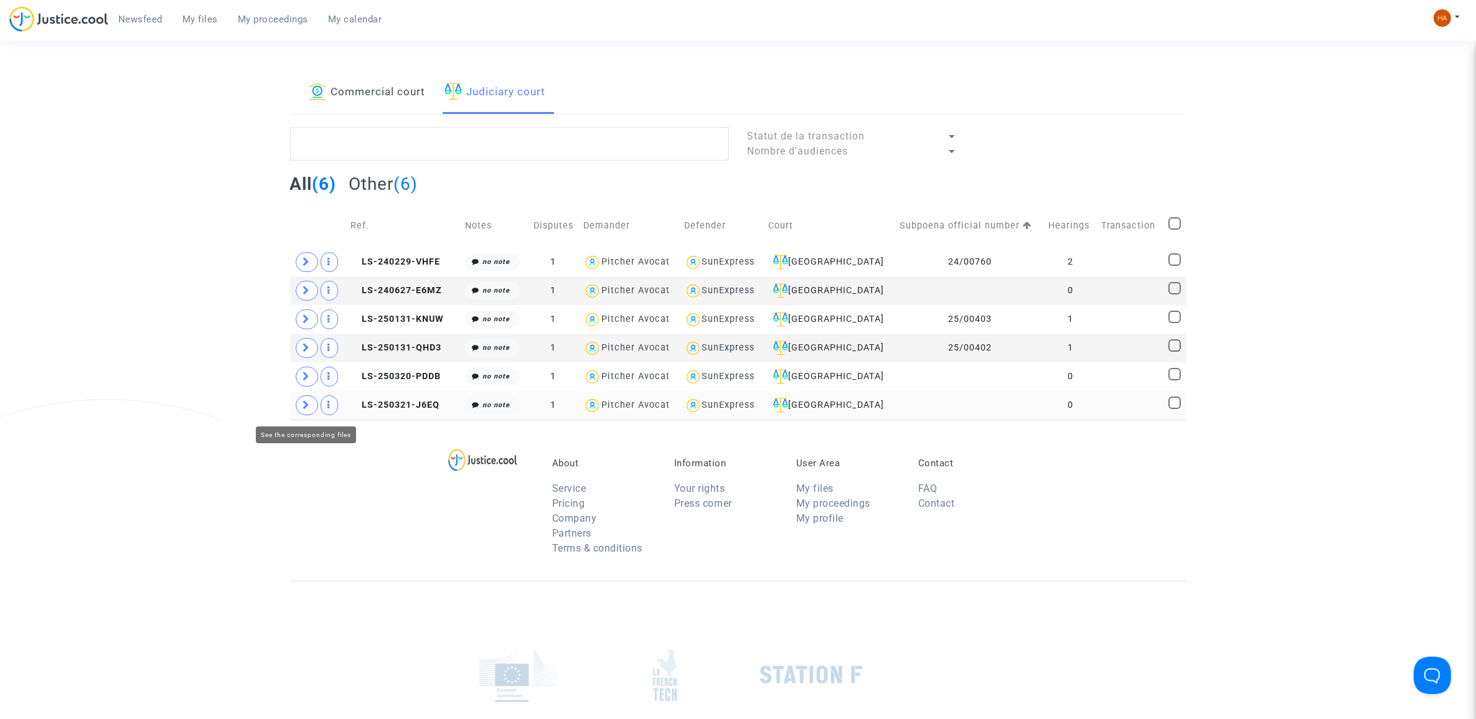
click at [303, 408] on icon at bounding box center [306, 404] width 7 height 9
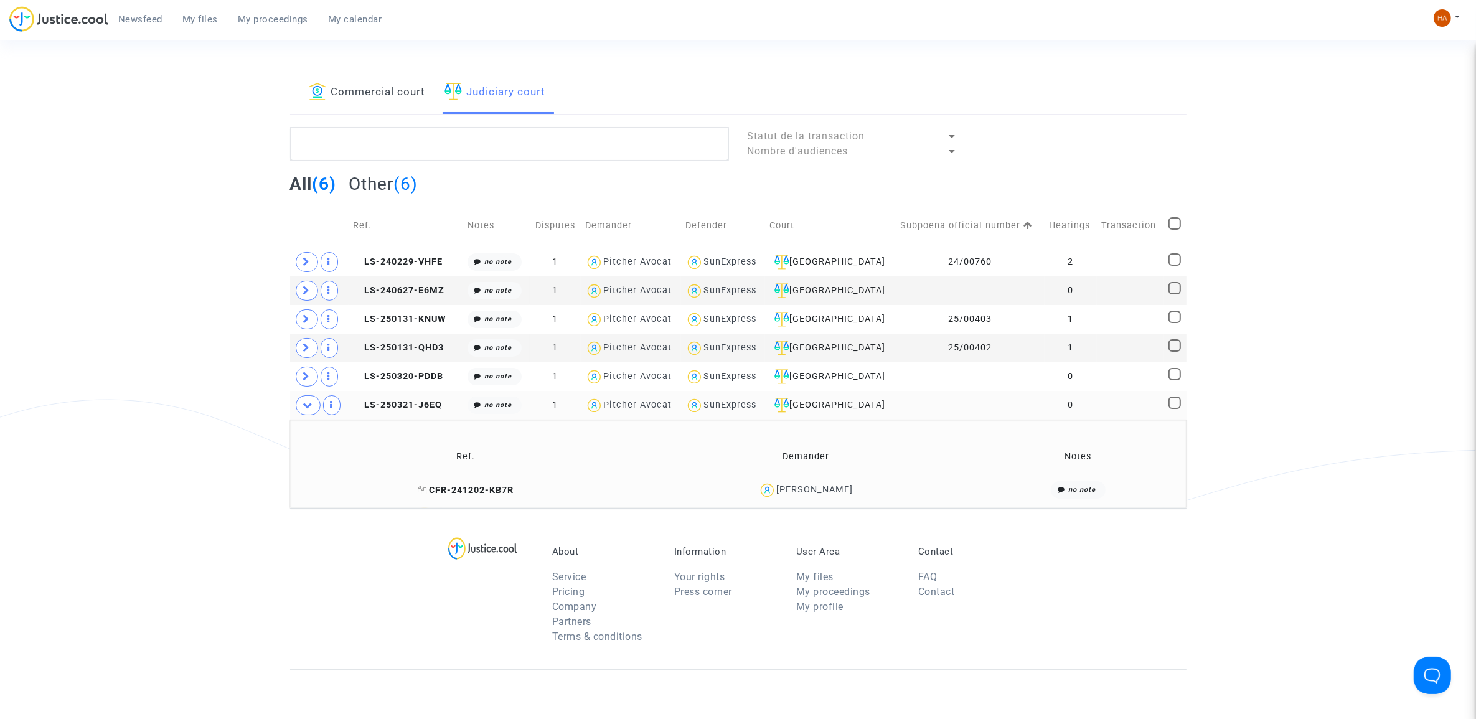
click at [486, 490] on span "CFR-241202-KB7R" at bounding box center [466, 490] width 96 height 11
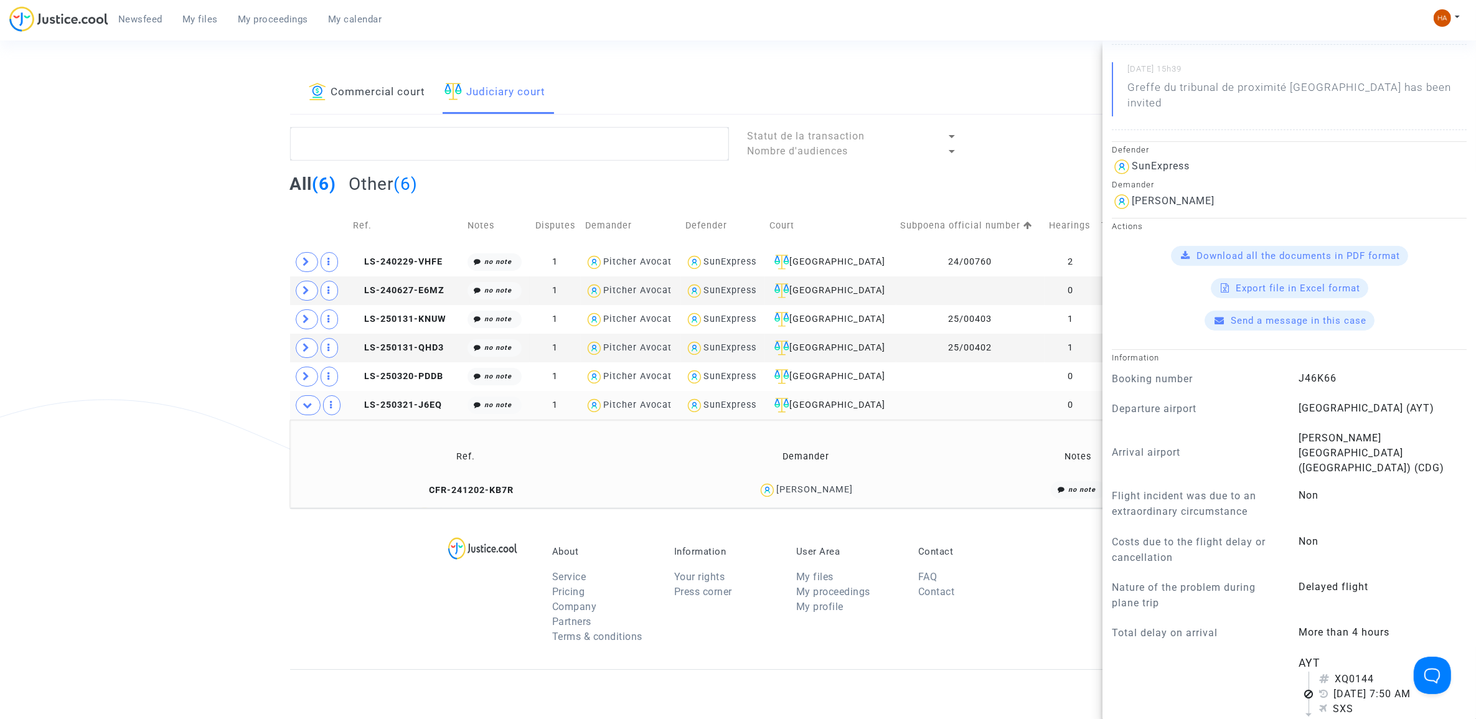
scroll to position [389, 0]
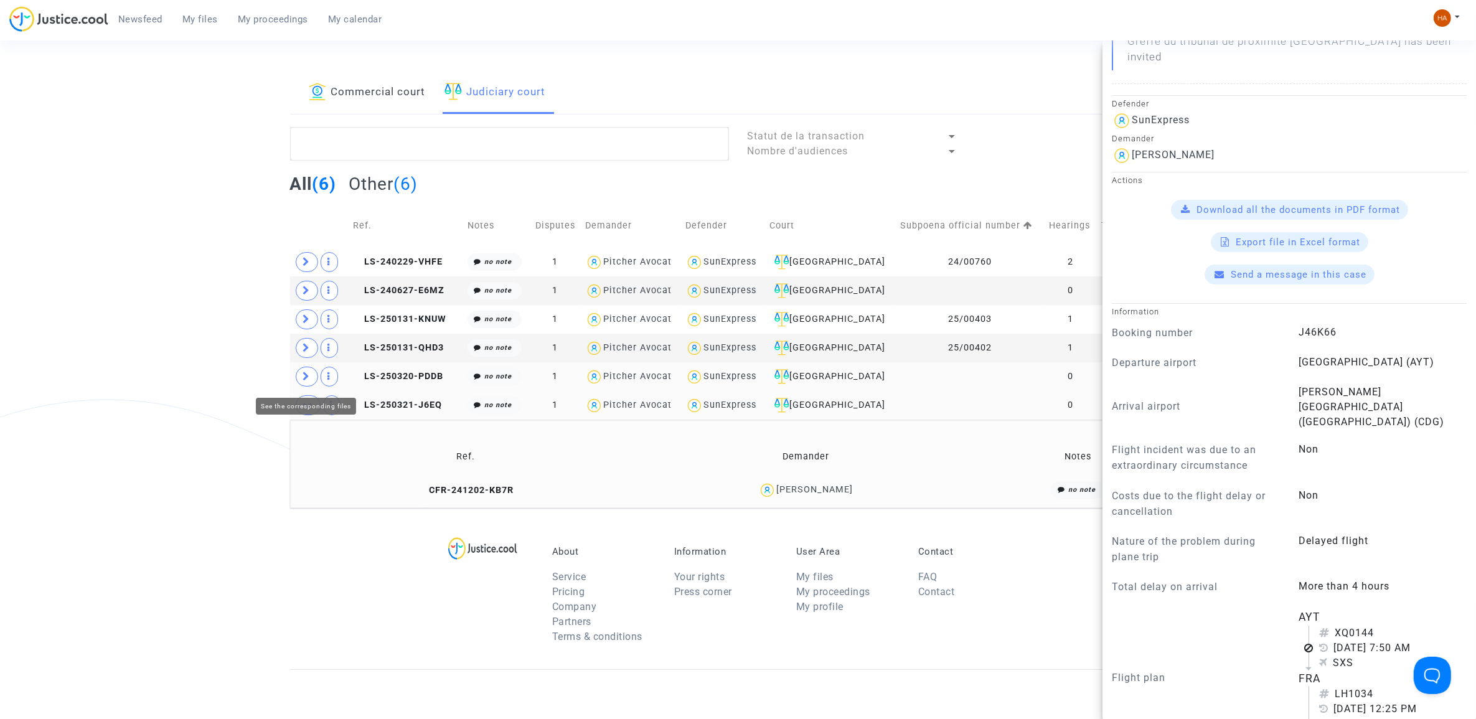
click at [306, 374] on icon at bounding box center [306, 376] width 7 height 9
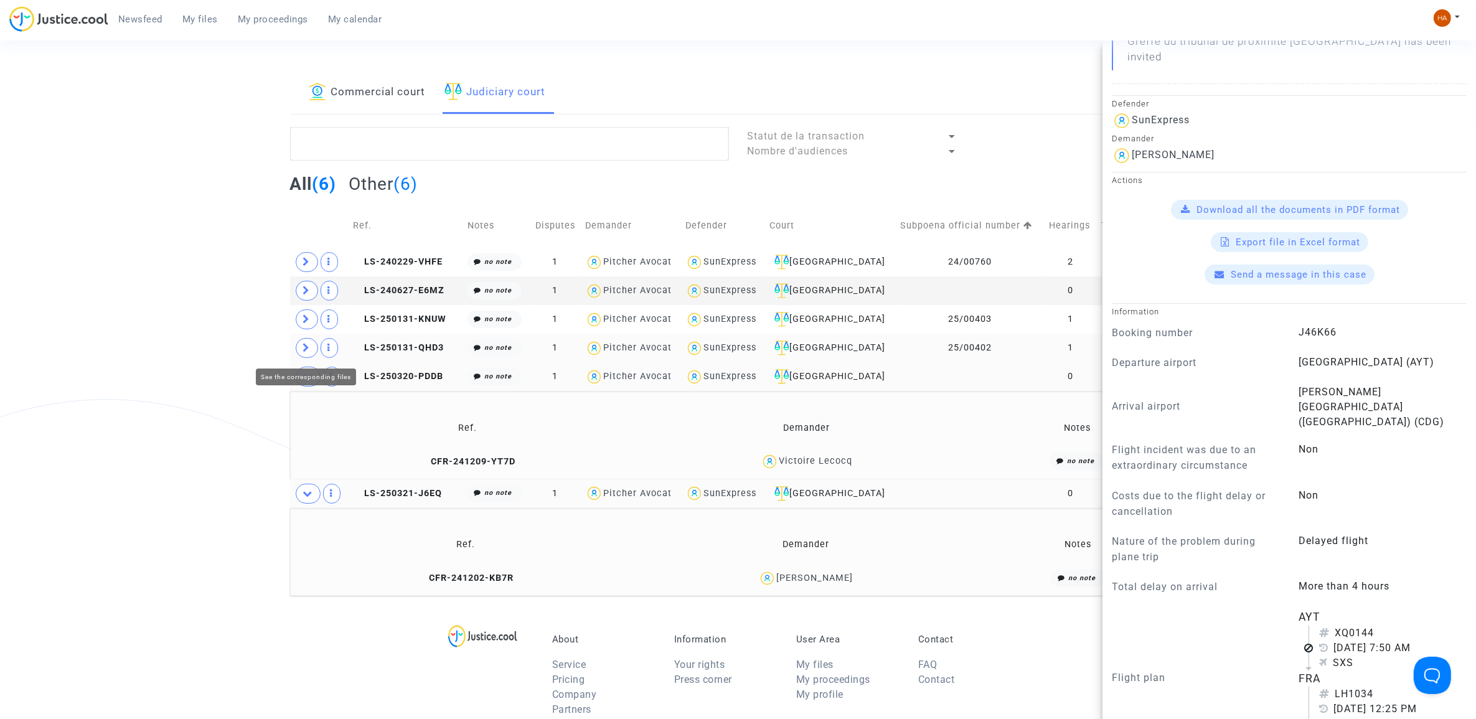
click at [306, 345] on icon at bounding box center [306, 347] width 7 height 9
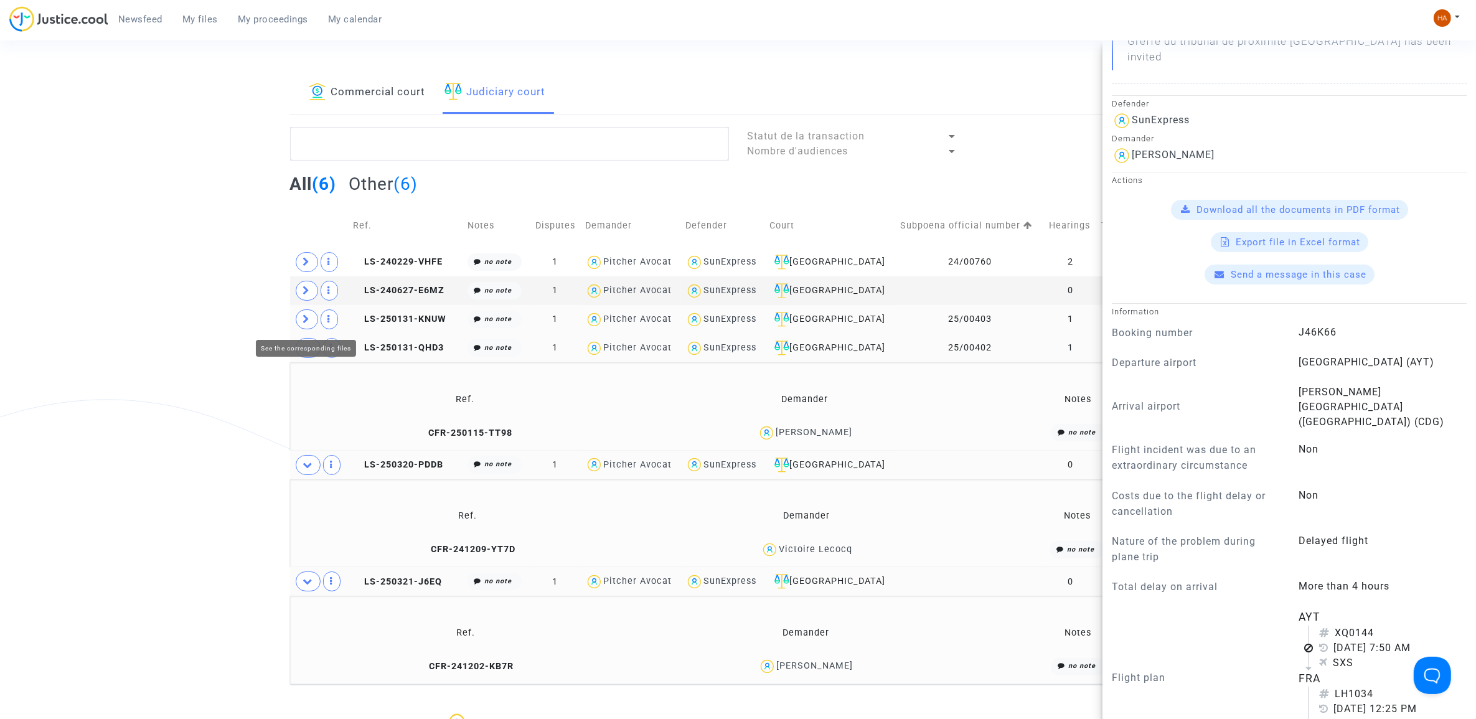
click at [311, 316] on span at bounding box center [307, 319] width 22 height 20
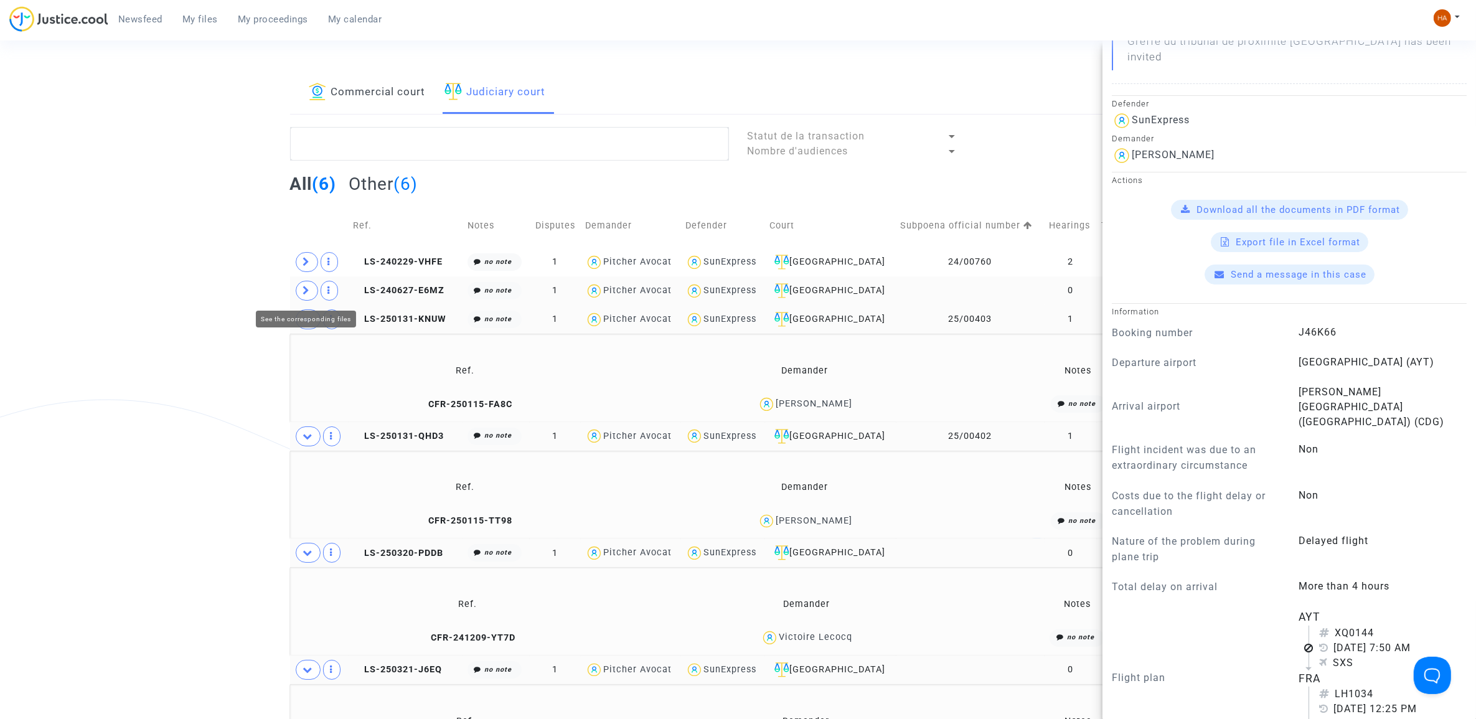
click at [310, 288] on span at bounding box center [307, 291] width 22 height 20
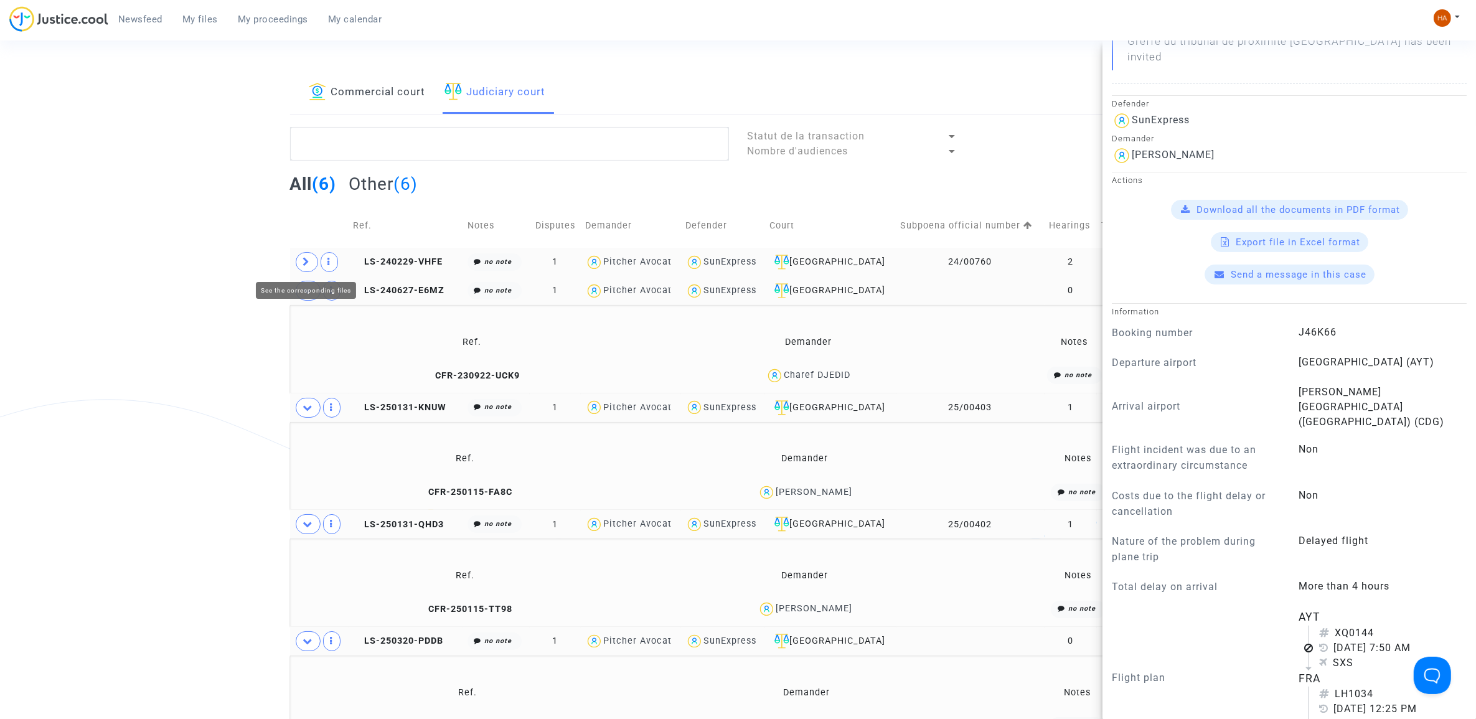
click at [309, 259] on icon at bounding box center [306, 261] width 7 height 9
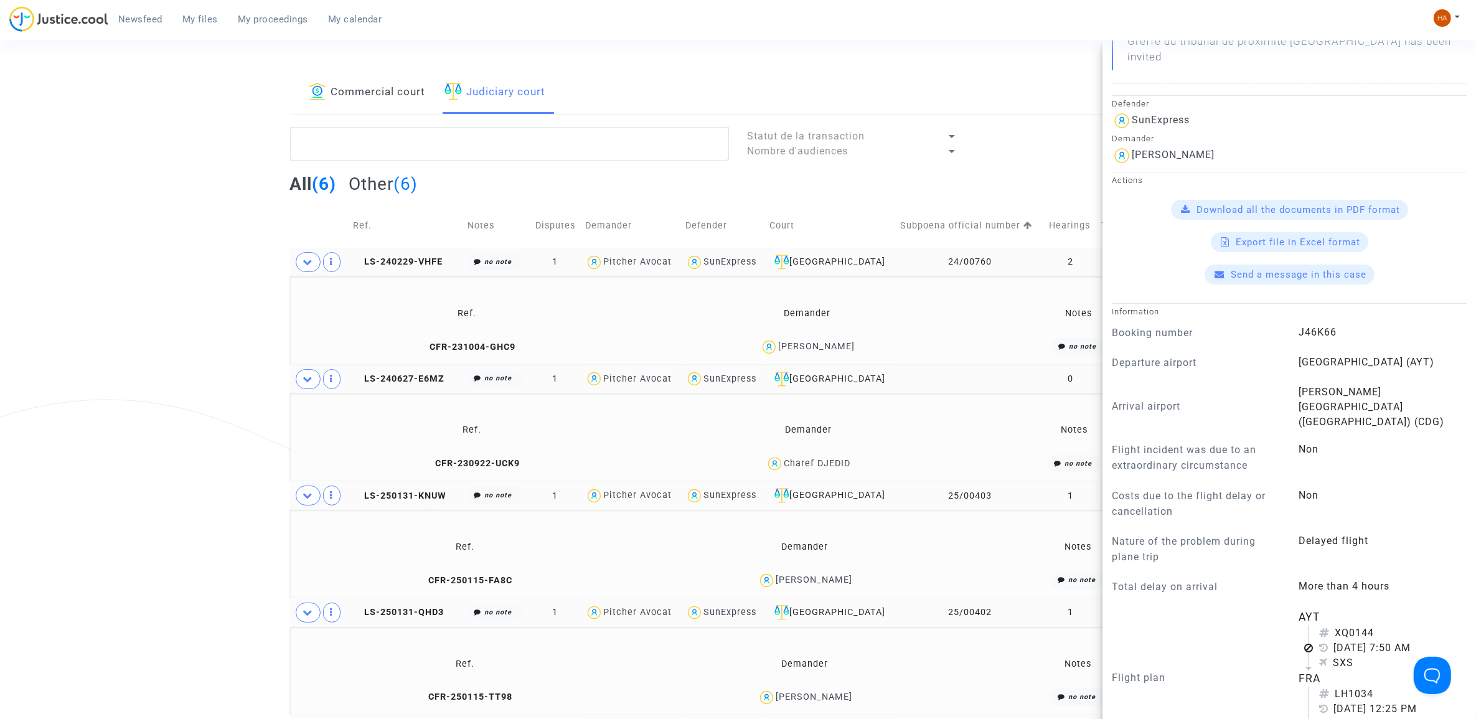
click at [101, 250] on div "Commercial court Judiciary court Statut de la transaction Nombre d'audiences Al…" at bounding box center [738, 510] width 1476 height 877
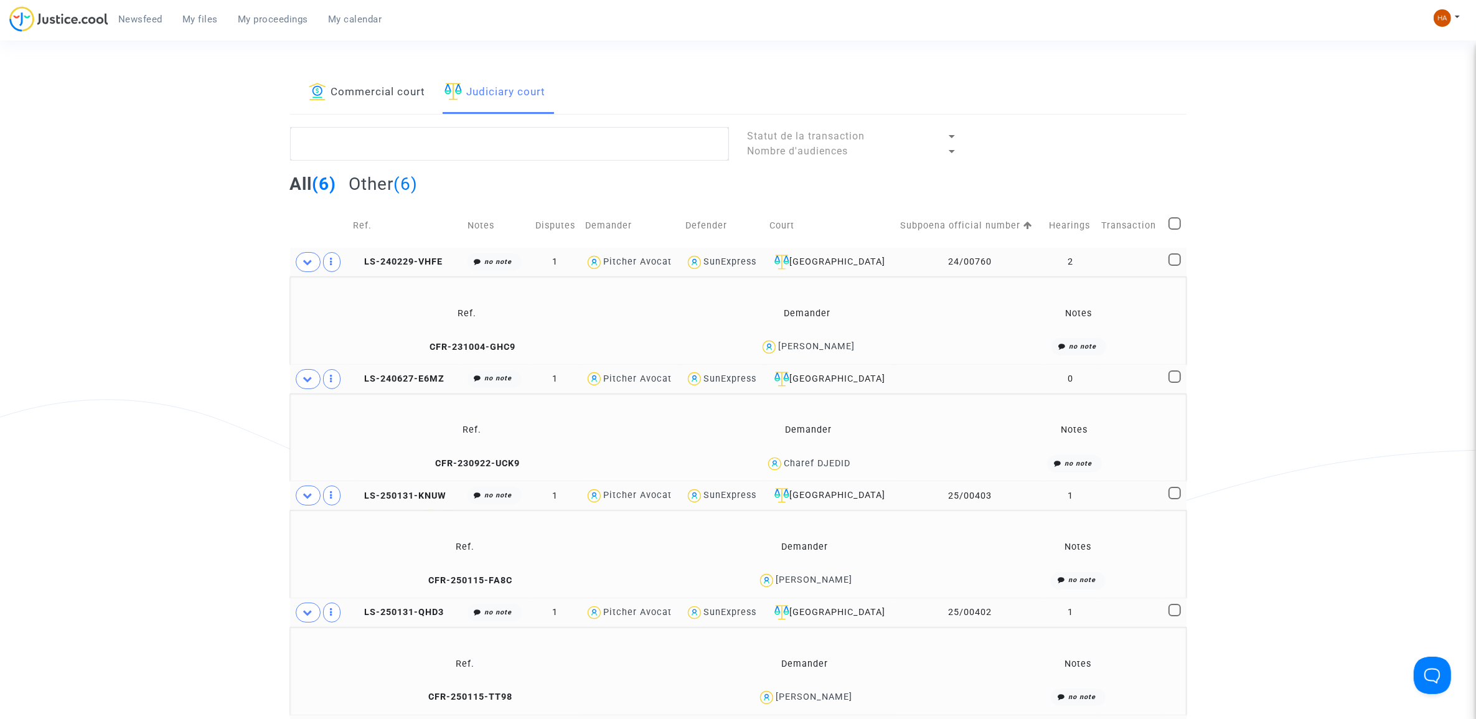
scroll to position [0, 0]
click at [355, 86] on link "Commercial court" at bounding box center [367, 93] width 117 height 42
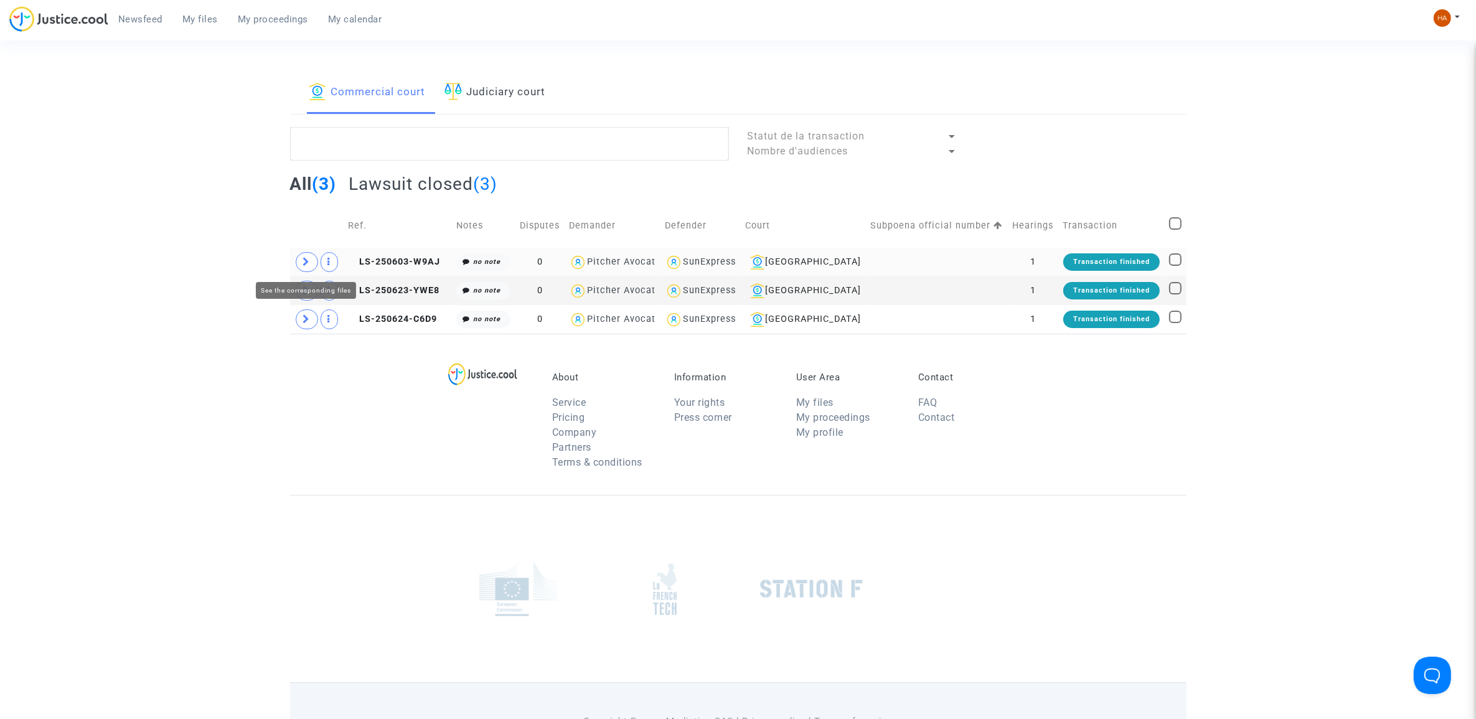
click at [309, 259] on icon at bounding box center [306, 261] width 7 height 9
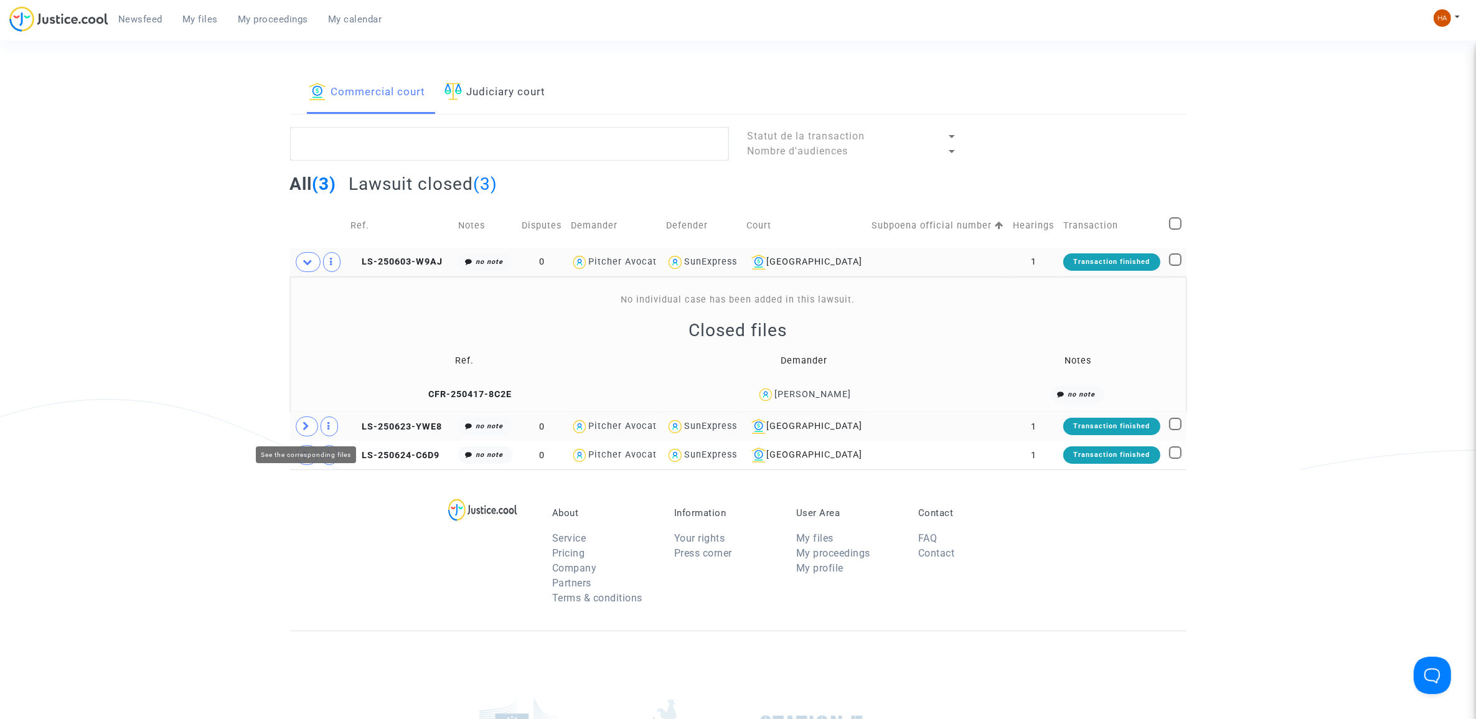
click at [311, 419] on span at bounding box center [307, 426] width 22 height 20
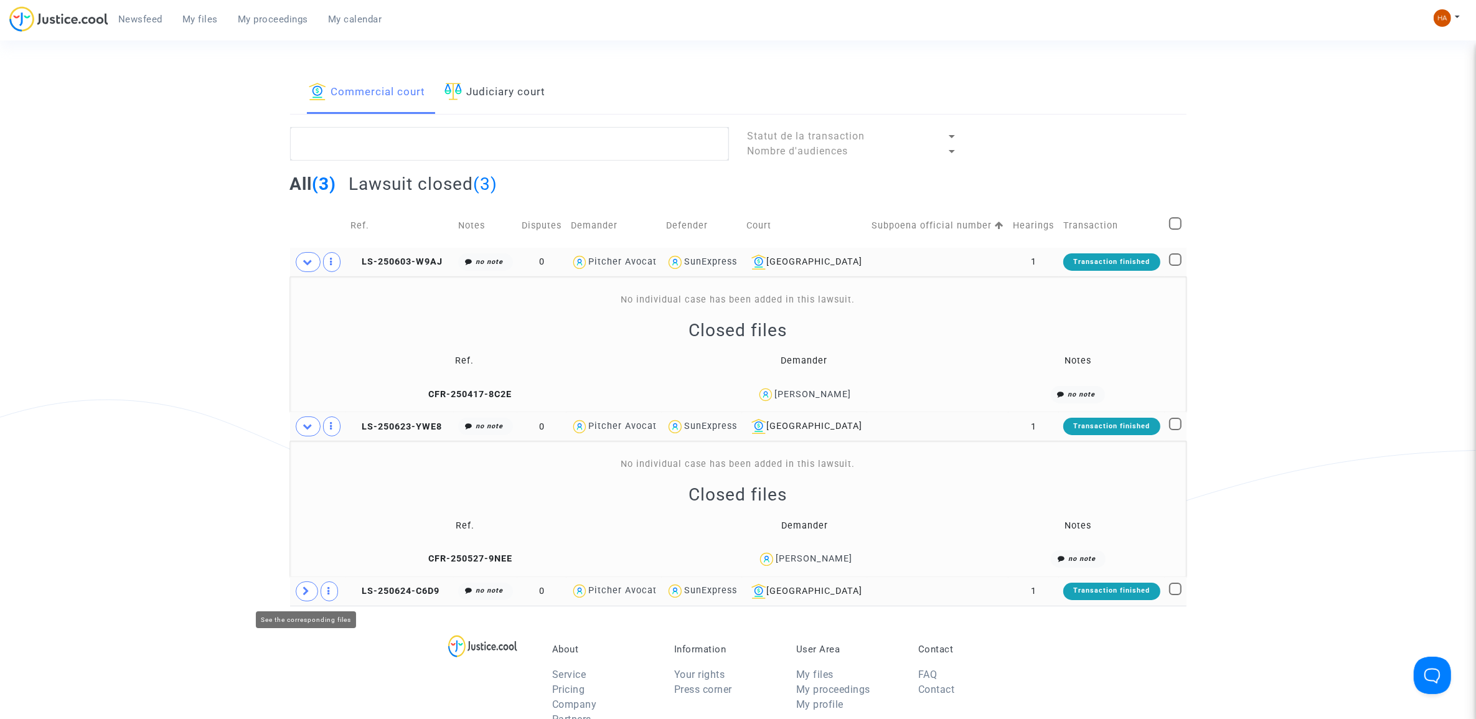
click at [299, 586] on span at bounding box center [307, 591] width 22 height 20
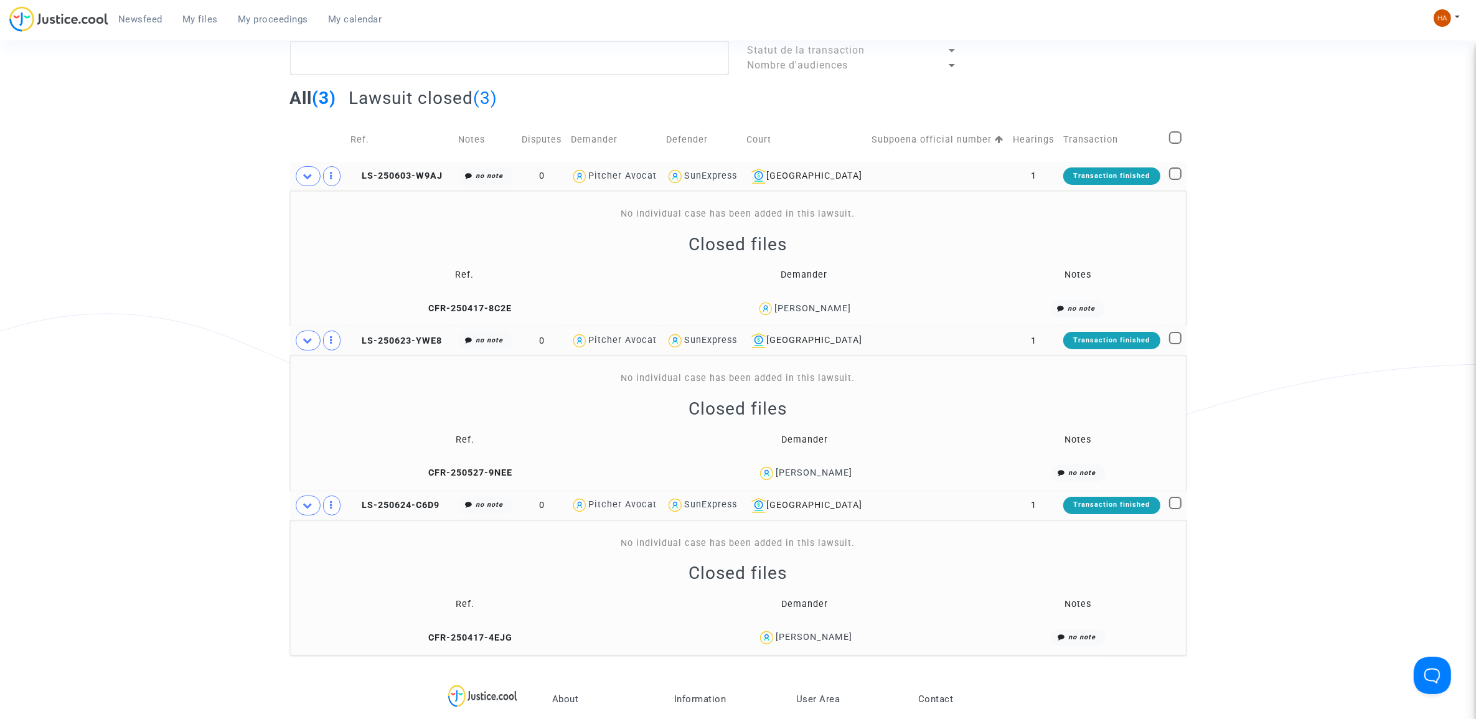
scroll to position [78, 0]
